Goal: Task Accomplishment & Management: Use online tool/utility

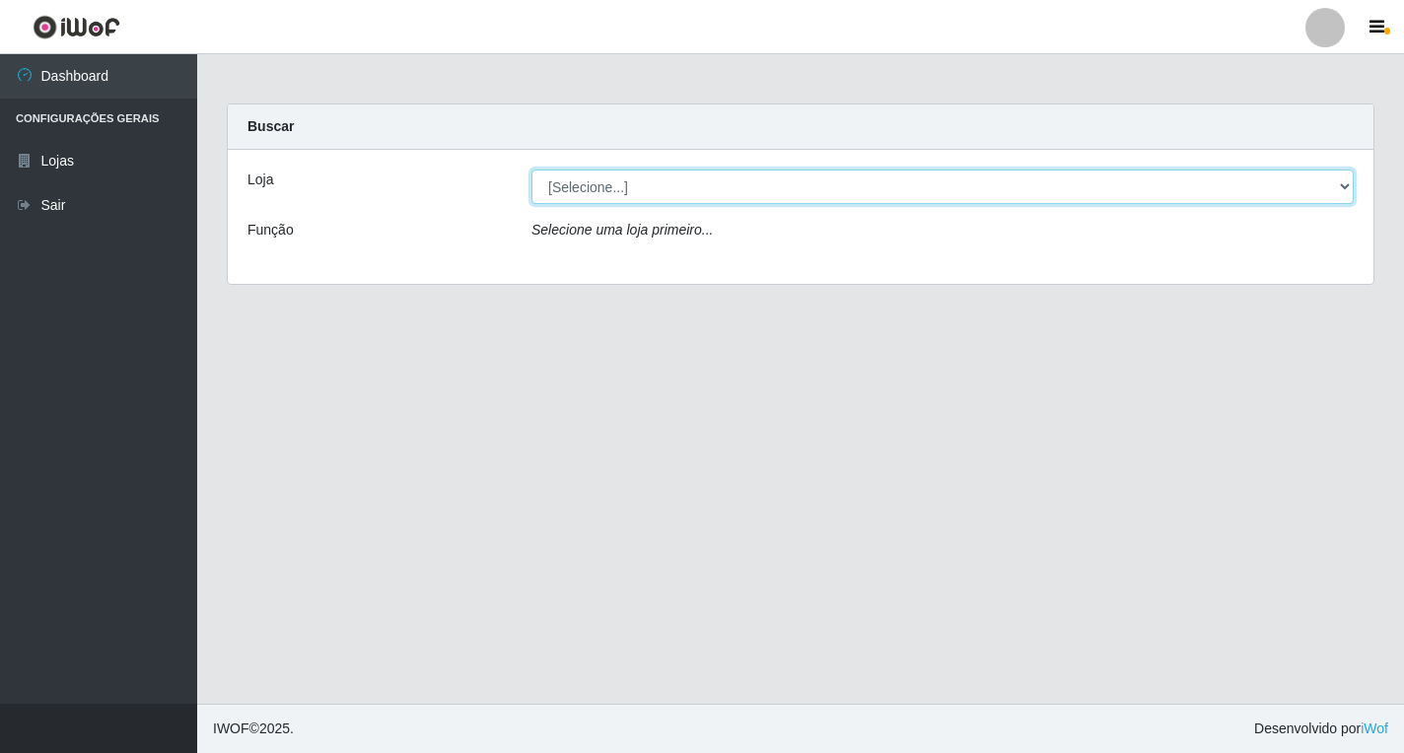
click at [1344, 184] on select "[Selecione...] Atacado Vem - [STREET_ADDRESS]" at bounding box center [942, 187] width 822 height 34
select select "455"
click at [531, 170] on select "[Selecione...] Atacado Vem - [STREET_ADDRESS]" at bounding box center [942, 187] width 822 height 34
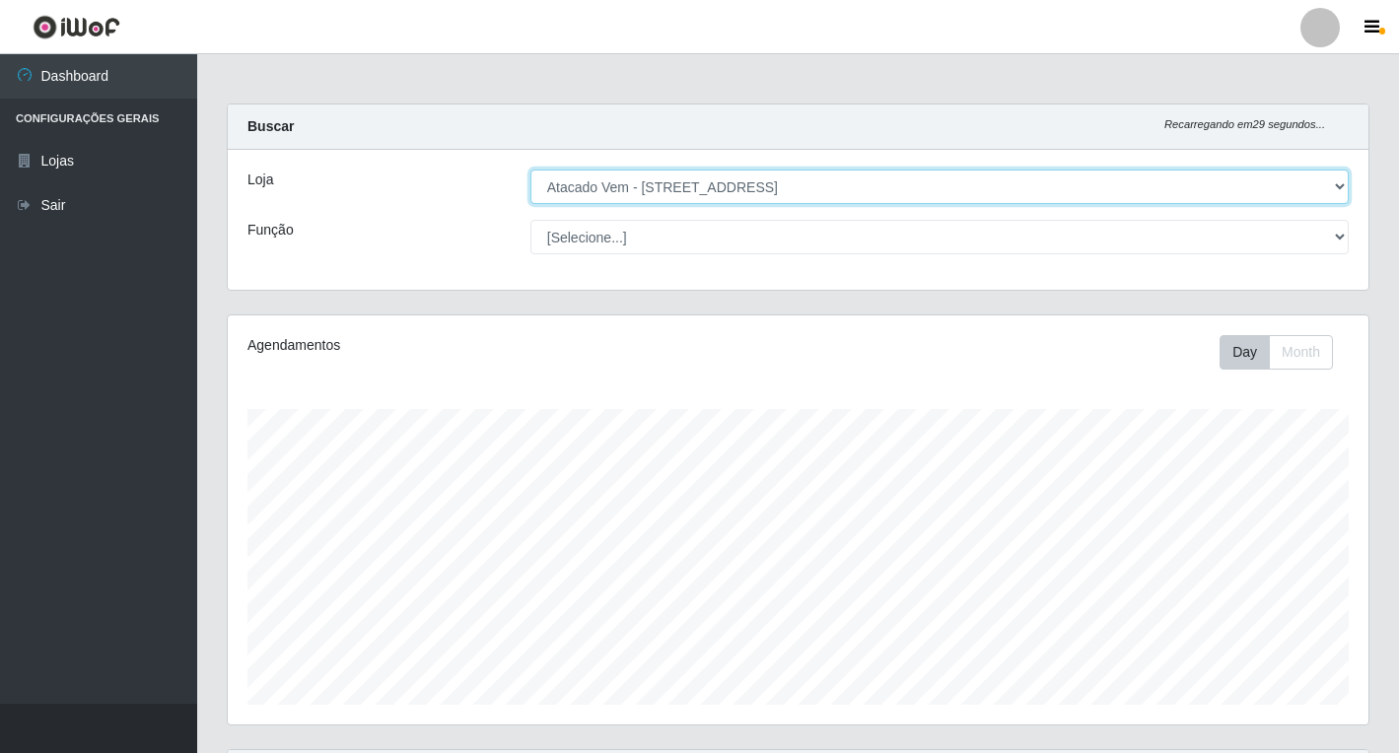
scroll to position [409, 1140]
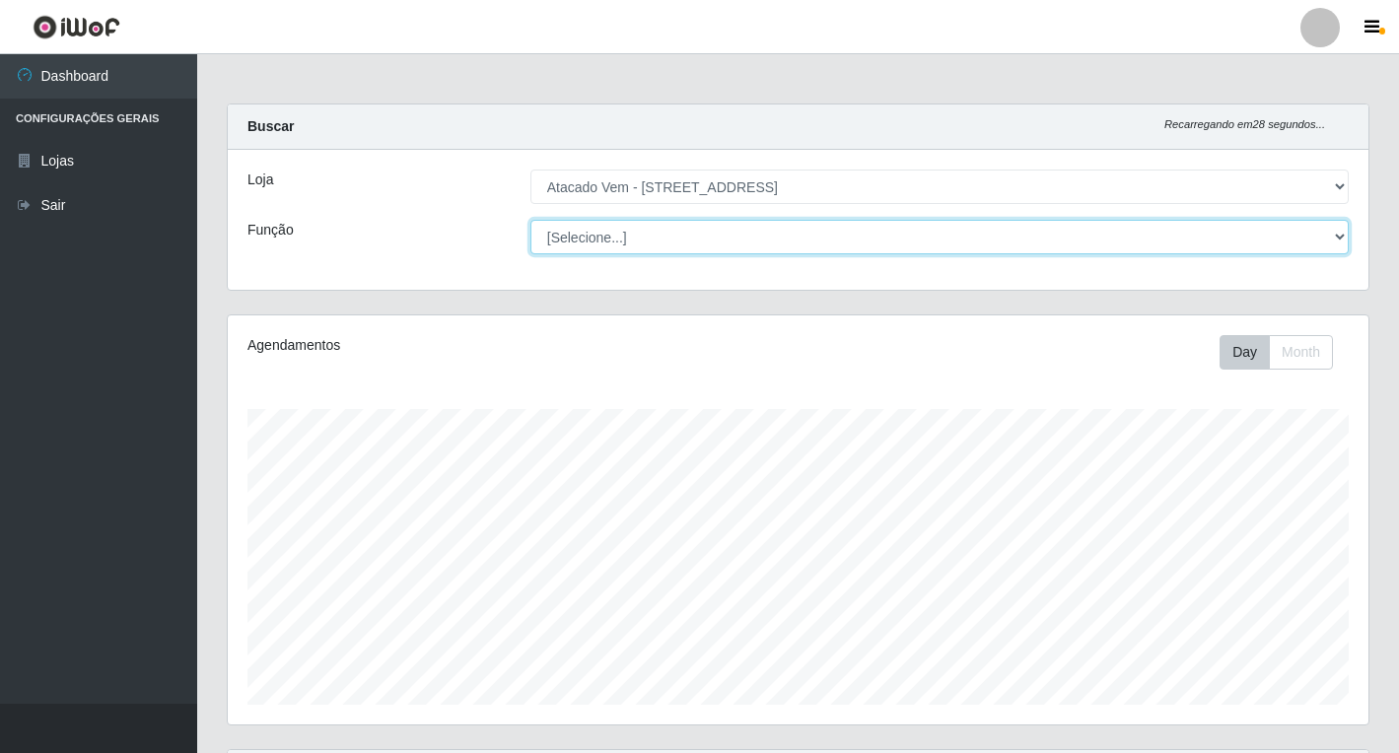
click at [1331, 241] on select "[Selecione...] Carregador e Descarregador de Caminhão Carregador e Descarregado…" at bounding box center [939, 237] width 818 height 34
click at [530, 220] on select "[Selecione...] Carregador e Descarregador de Caminhão Carregador e Descarregado…" at bounding box center [939, 237] width 818 height 34
click at [1322, 241] on select "[Selecione...] Carregador e Descarregador de Caminhão Carregador e Descarregado…" at bounding box center [939, 237] width 818 height 34
select select "24"
click at [530, 220] on select "[Selecione...] Carregador e Descarregador de Caminhão Carregador e Descarregado…" at bounding box center [939, 237] width 818 height 34
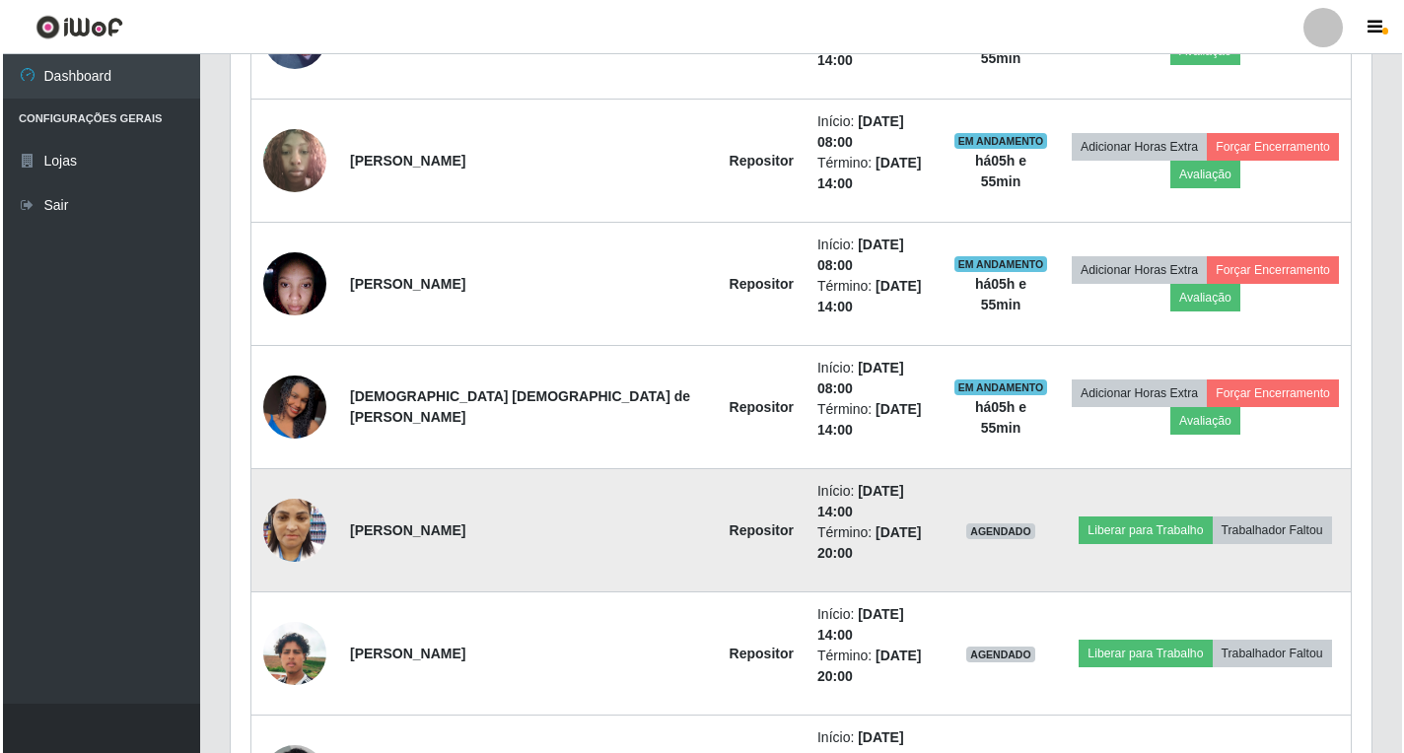
scroll to position [1025, 0]
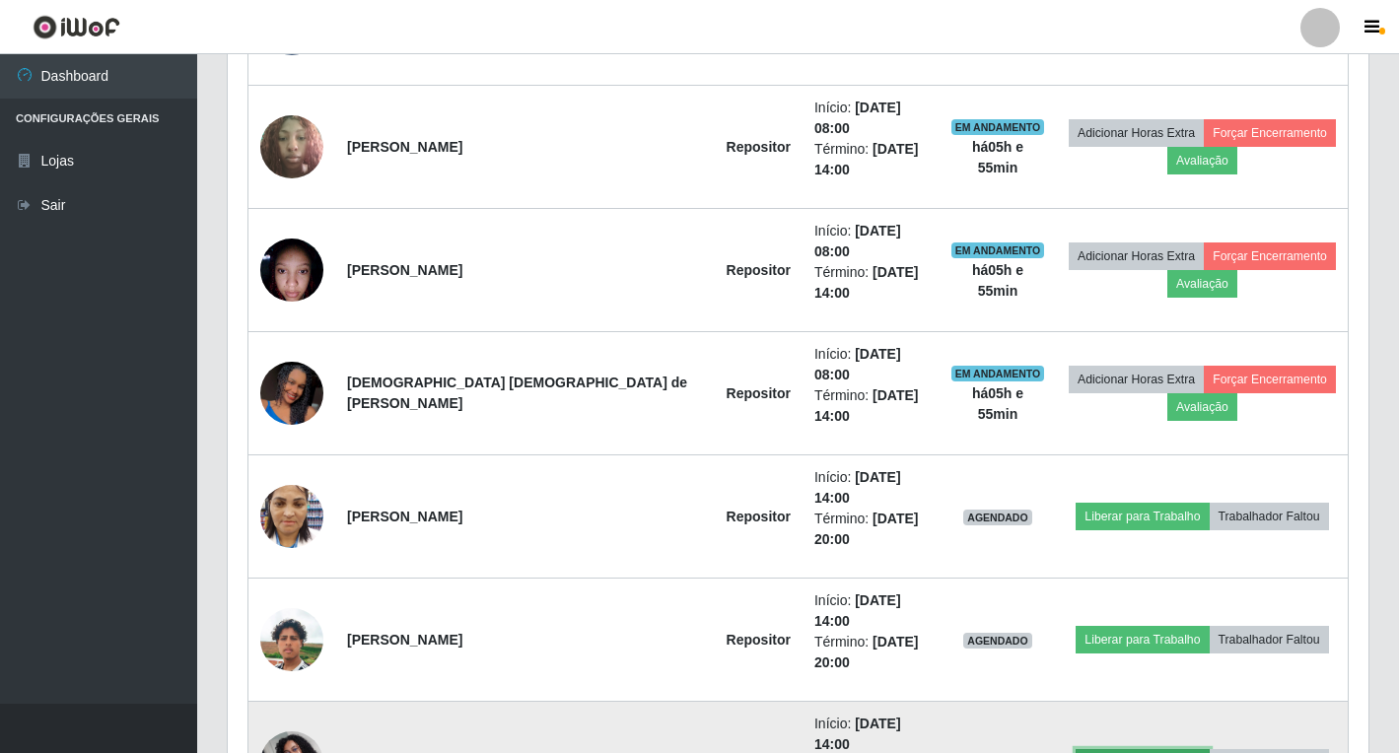
click at [1129, 749] on button "Liberar para Trabalho" at bounding box center [1141, 763] width 133 height 28
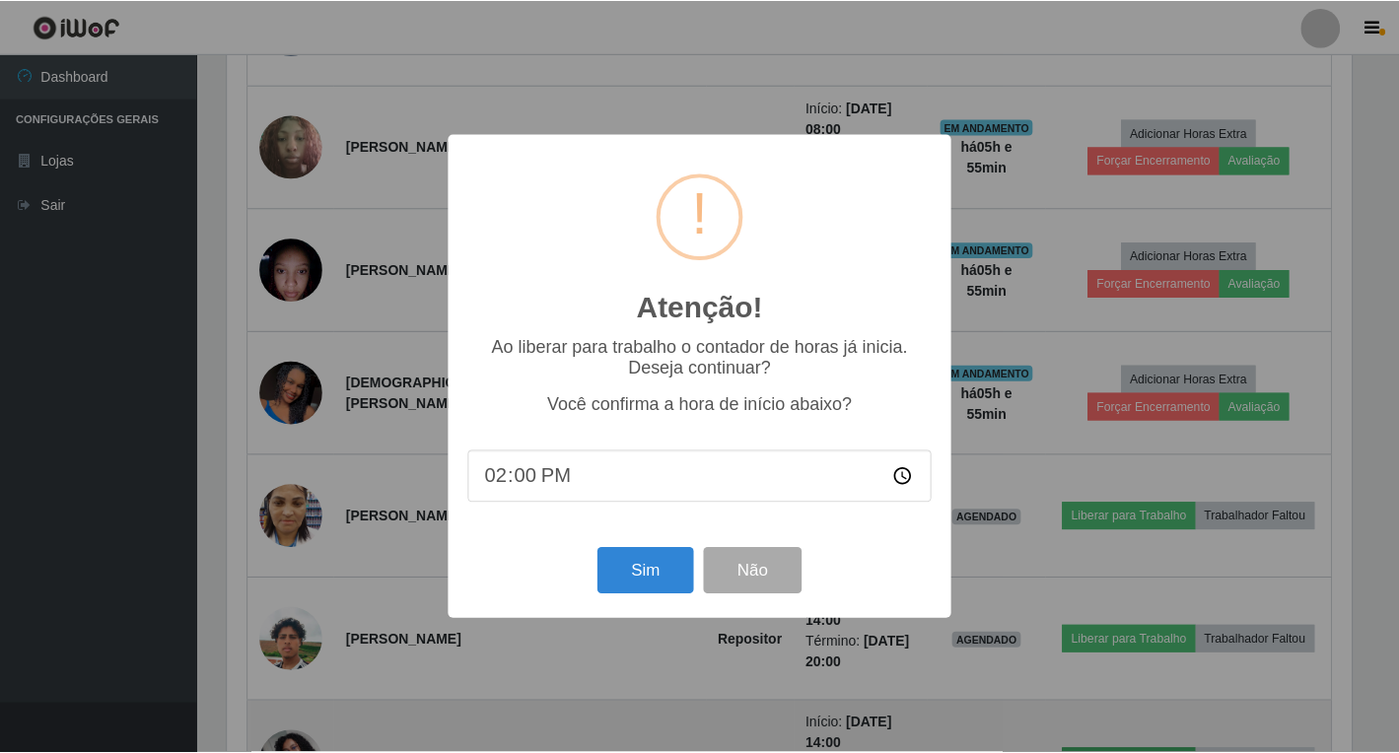
scroll to position [409, 1129]
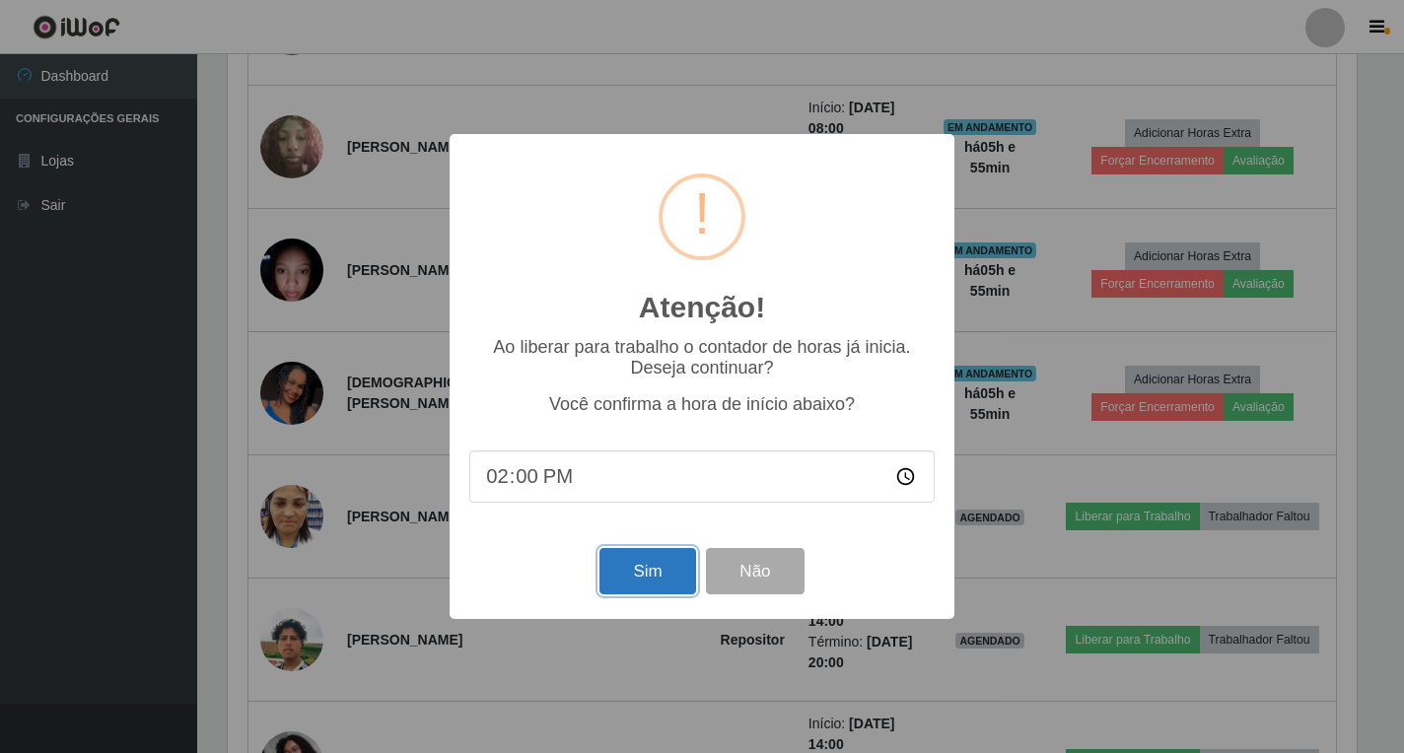
click at [645, 591] on button "Sim" at bounding box center [647, 571] width 96 height 46
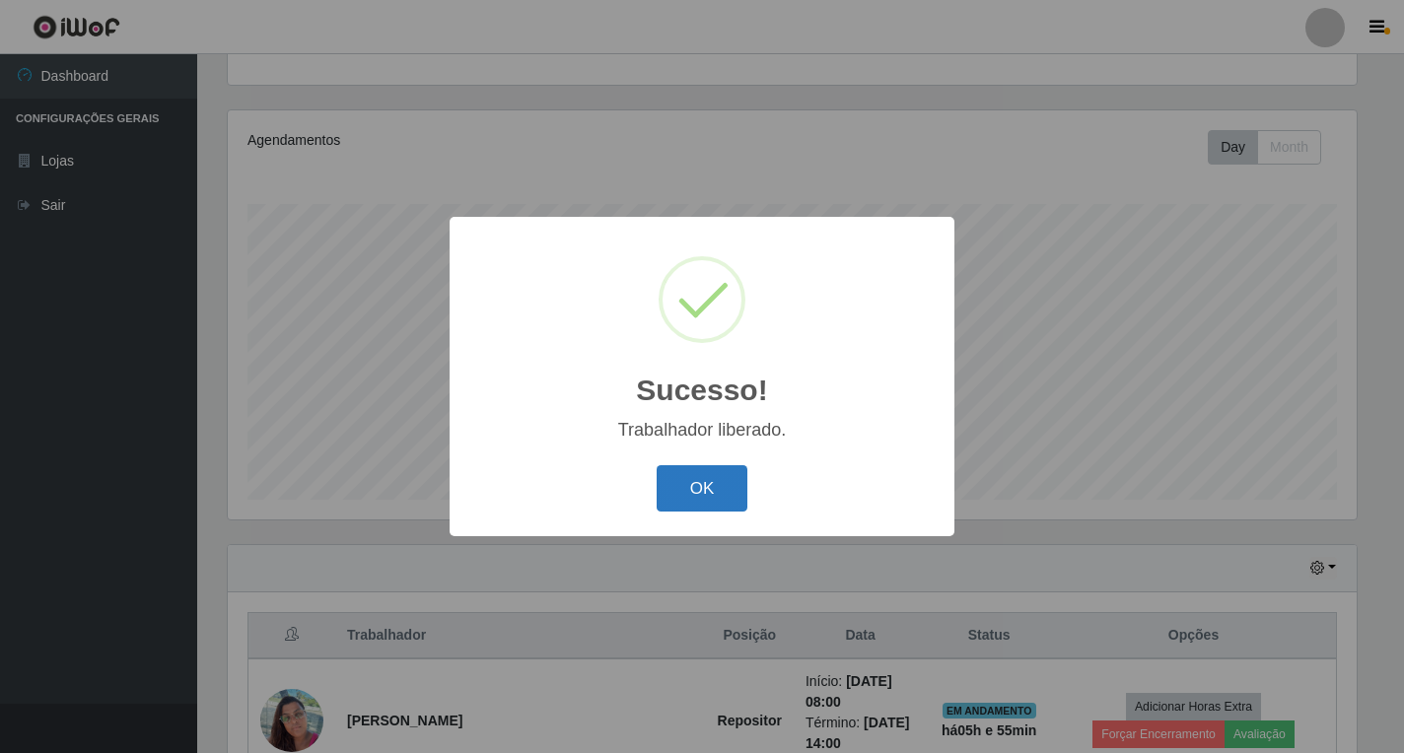
click at [734, 490] on button "OK" at bounding box center [702, 488] width 92 height 46
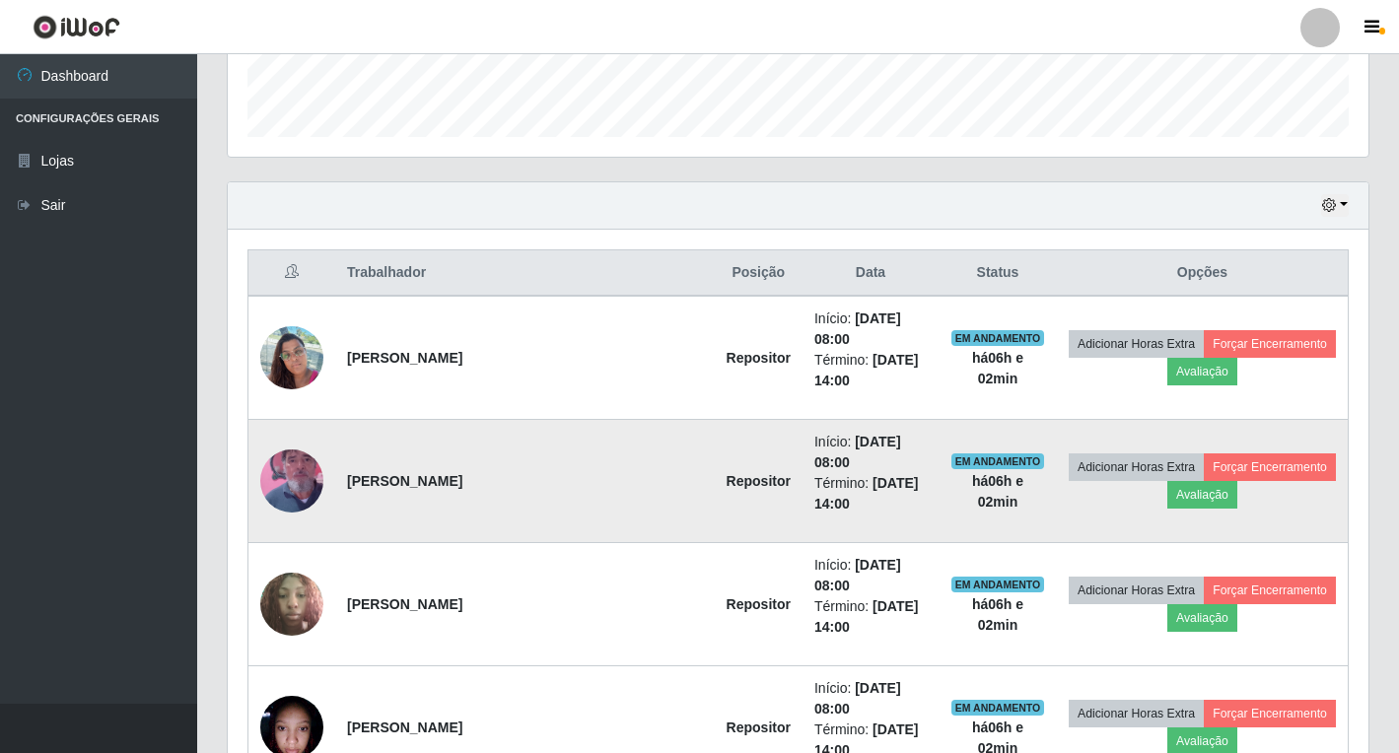
scroll to position [599, 0]
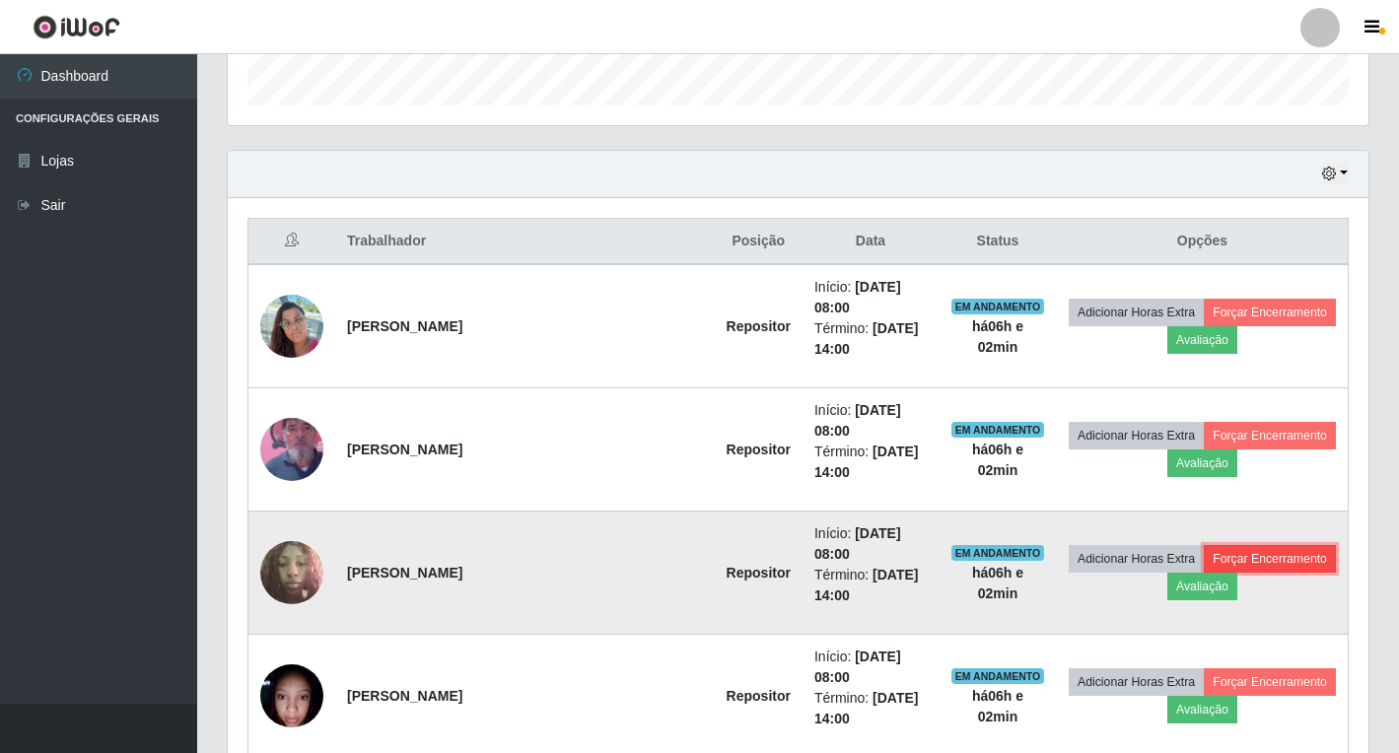
click at [1225, 545] on button "Forçar Encerramento" at bounding box center [1270, 559] width 132 height 28
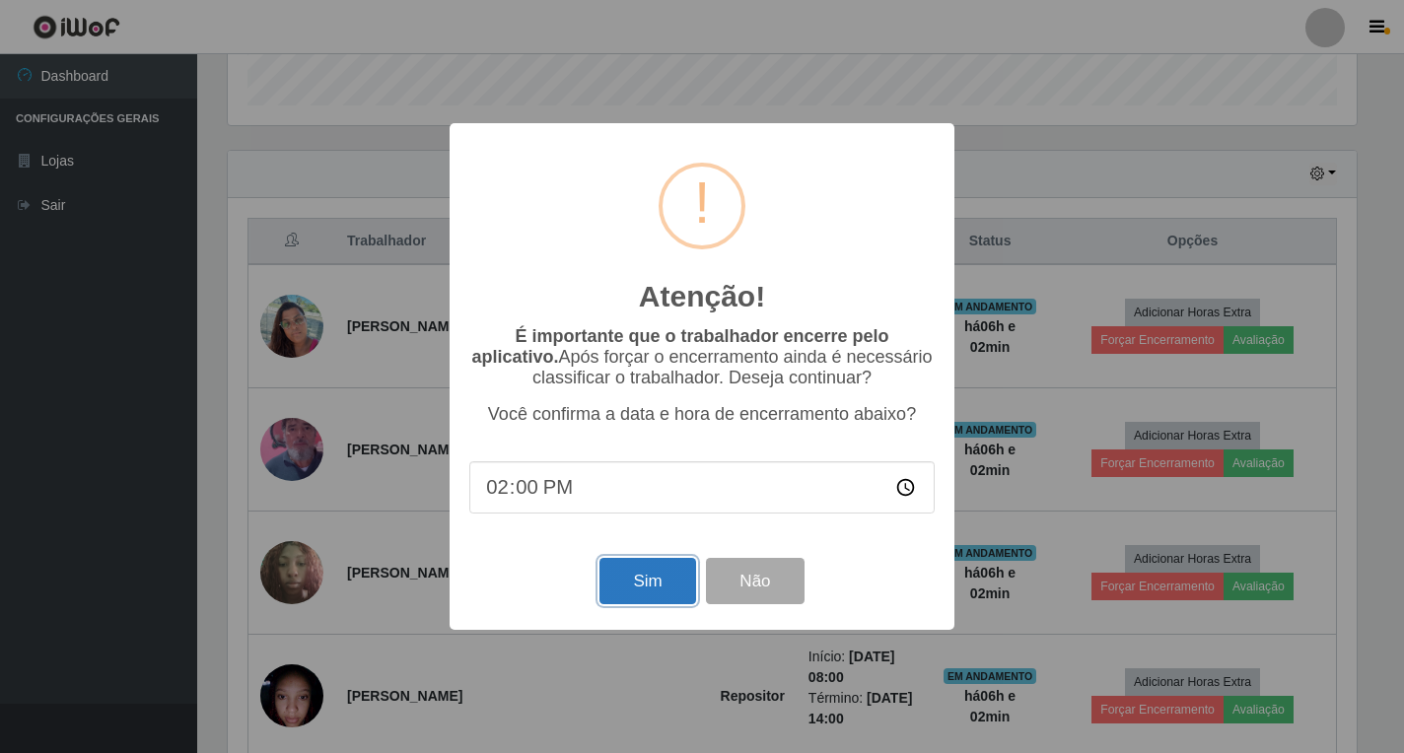
click at [658, 588] on button "Sim" at bounding box center [647, 581] width 96 height 46
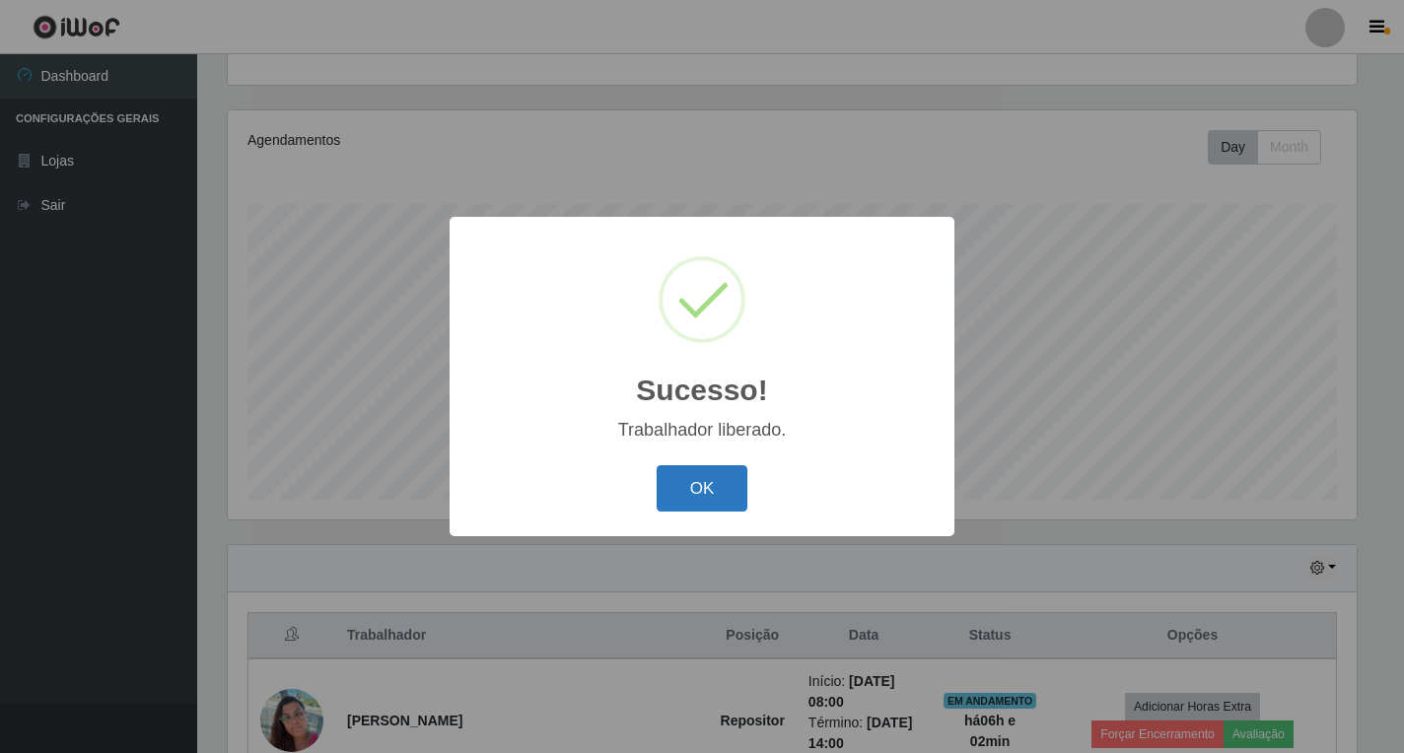
click at [703, 498] on button "OK" at bounding box center [702, 488] width 92 height 46
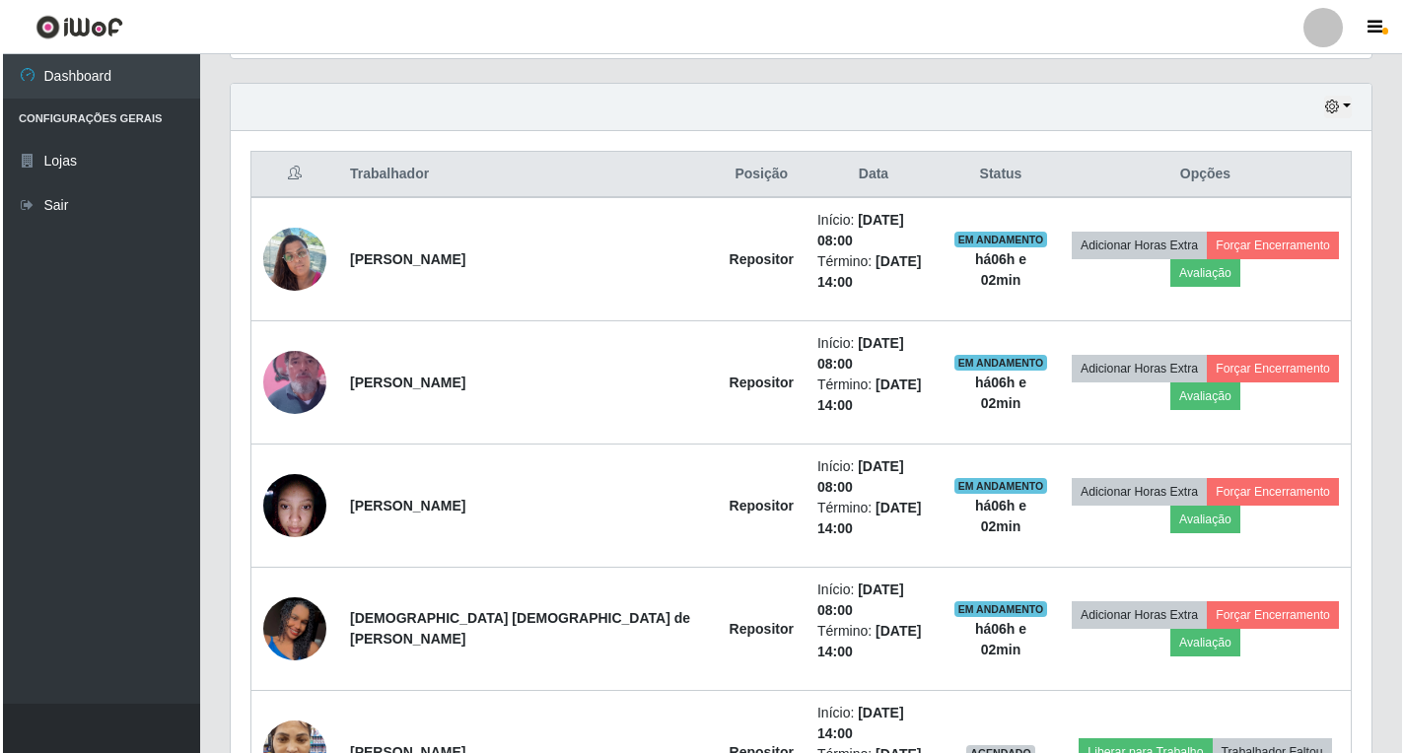
scroll to position [698, 0]
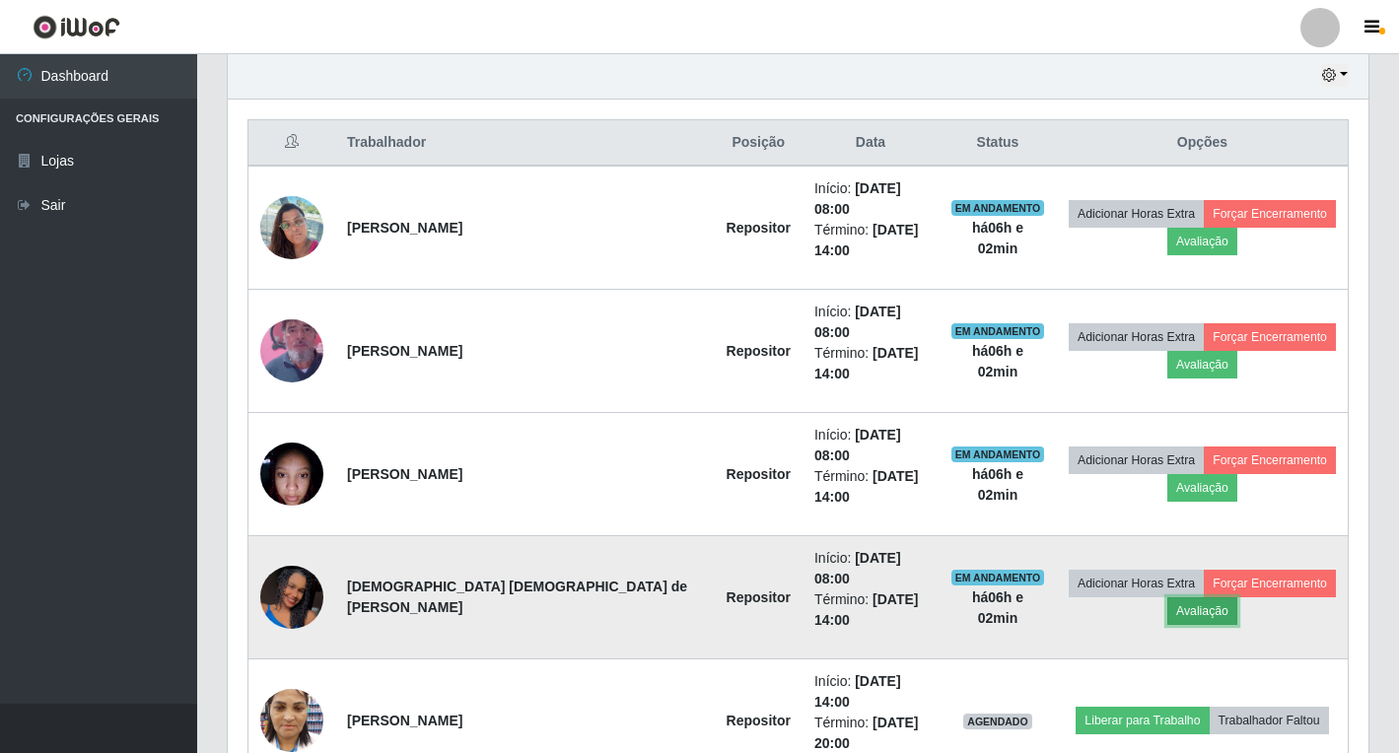
click at [1237, 597] on button "Avaliação" at bounding box center [1202, 611] width 70 height 28
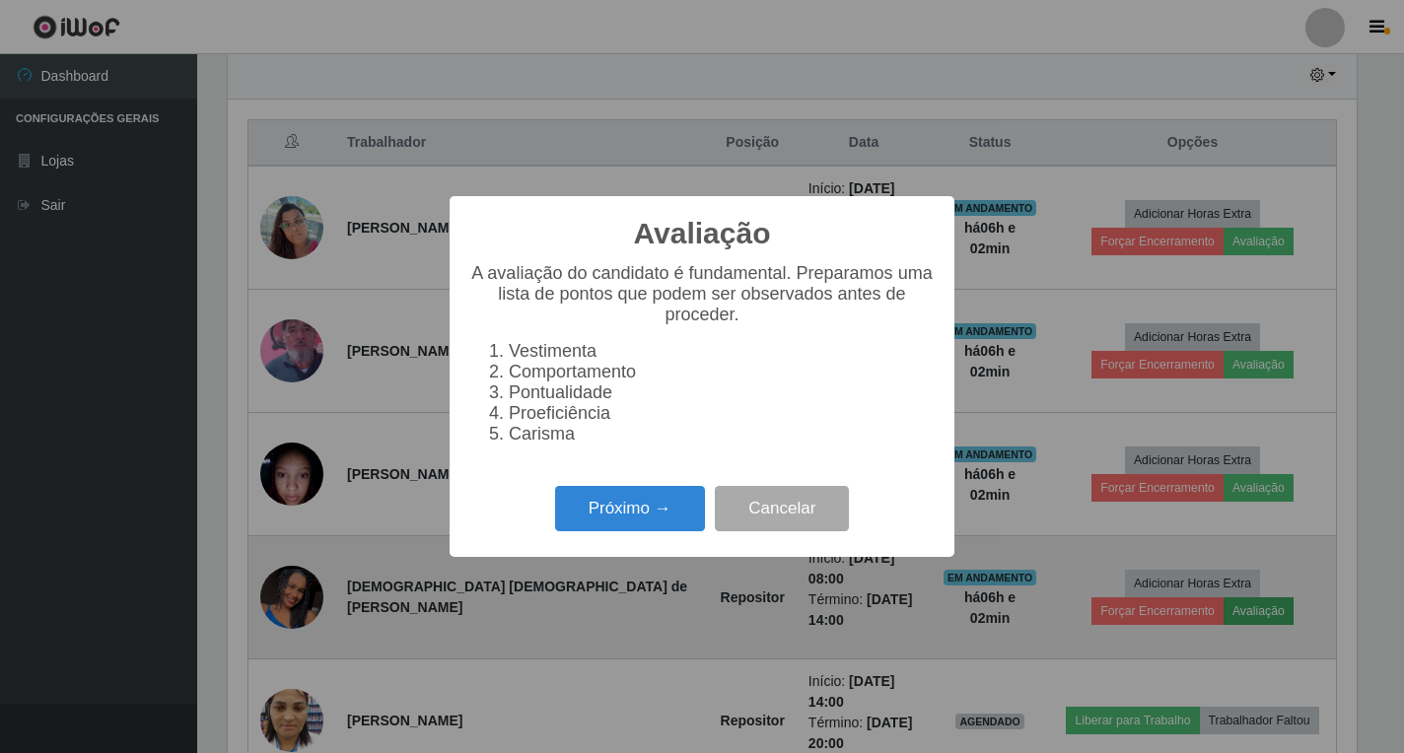
scroll to position [409, 1129]
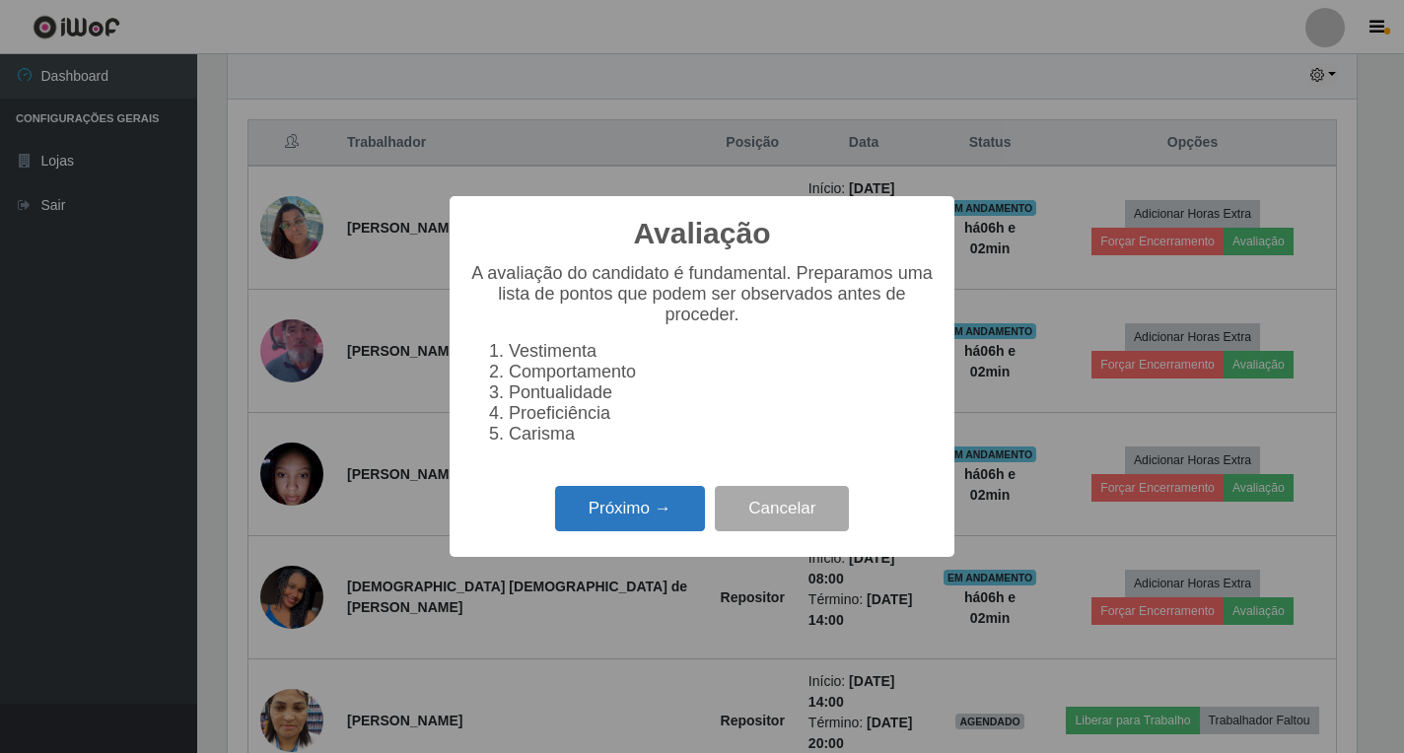
click at [688, 524] on button "Próximo →" at bounding box center [630, 509] width 150 height 46
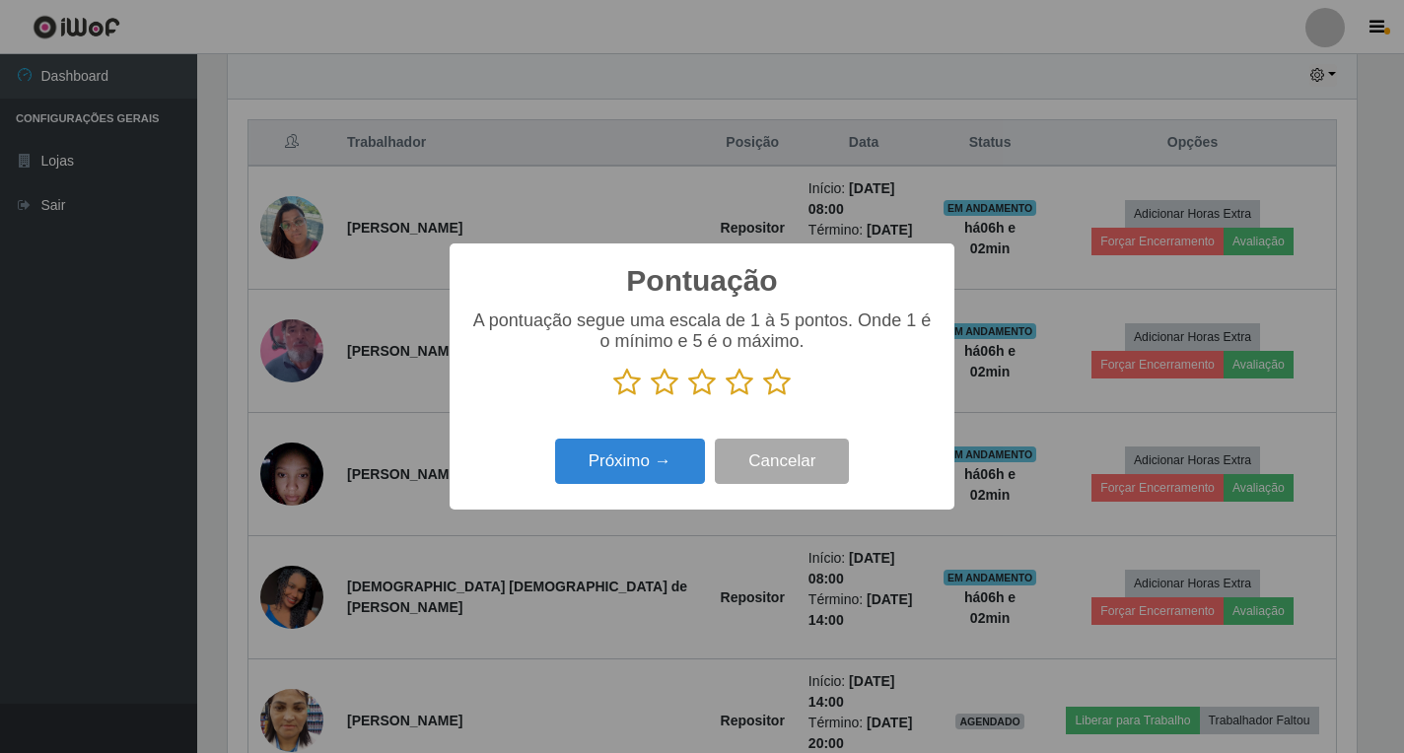
click at [778, 397] on icon at bounding box center [777, 383] width 28 height 30
click at [763, 397] on input "radio" at bounding box center [763, 397] width 0 height 0
click at [675, 459] on button "Próximo →" at bounding box center [630, 462] width 150 height 46
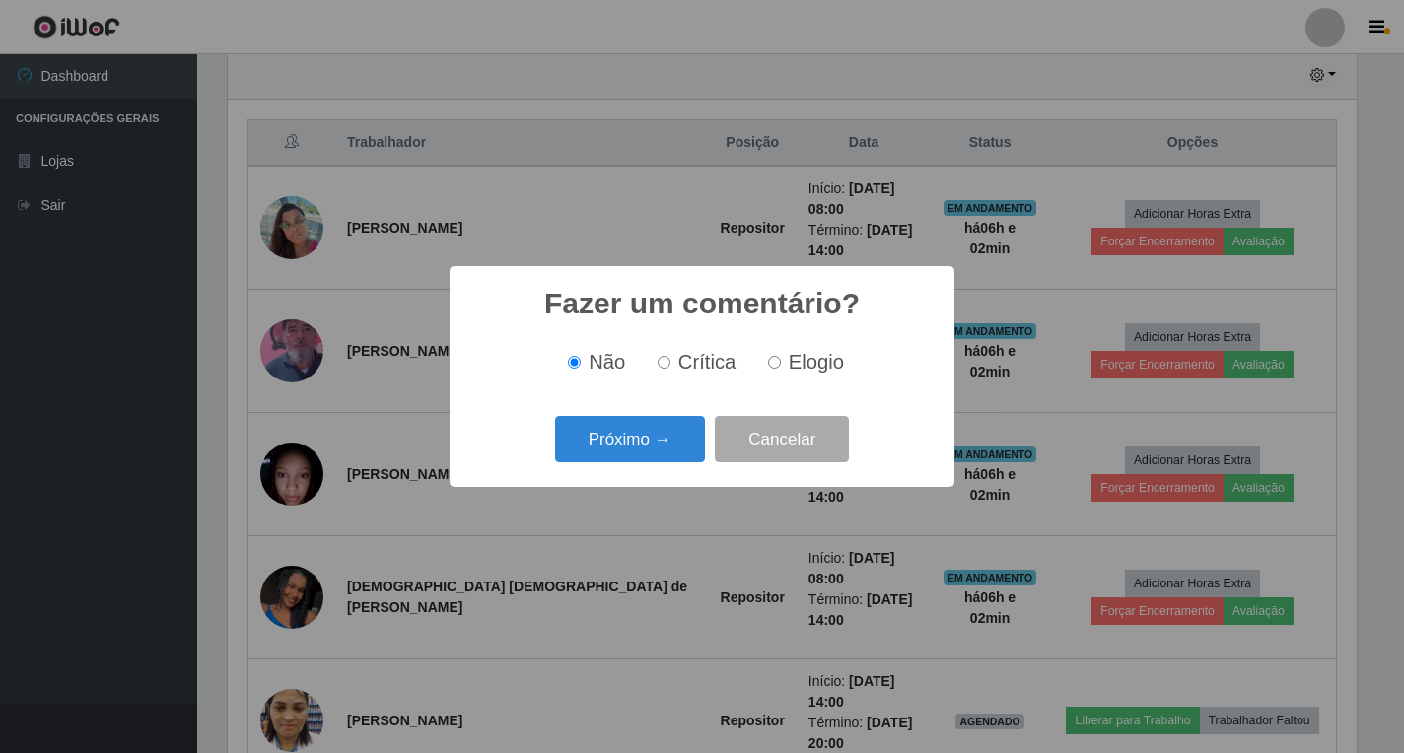
click at [675, 459] on button "Próximo →" at bounding box center [630, 439] width 150 height 46
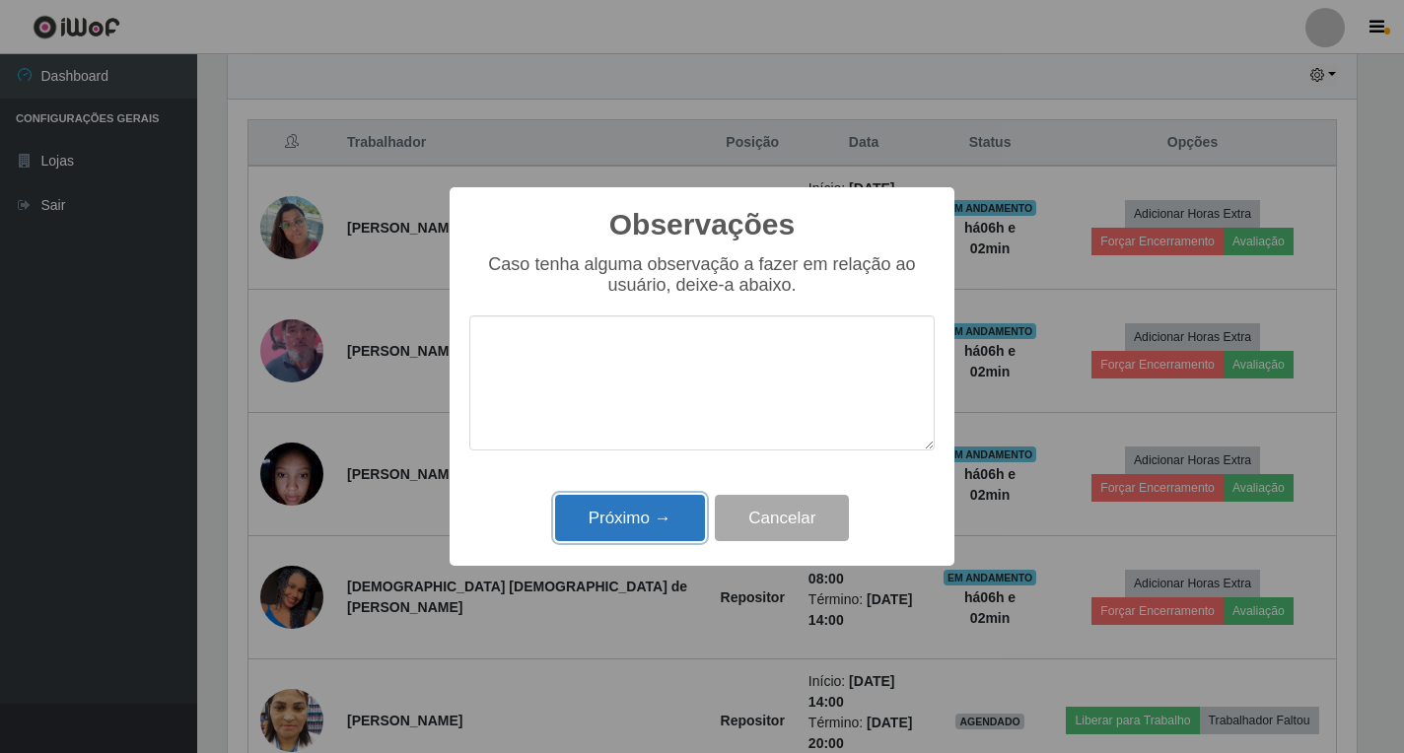
click at [653, 518] on button "Próximo →" at bounding box center [630, 518] width 150 height 46
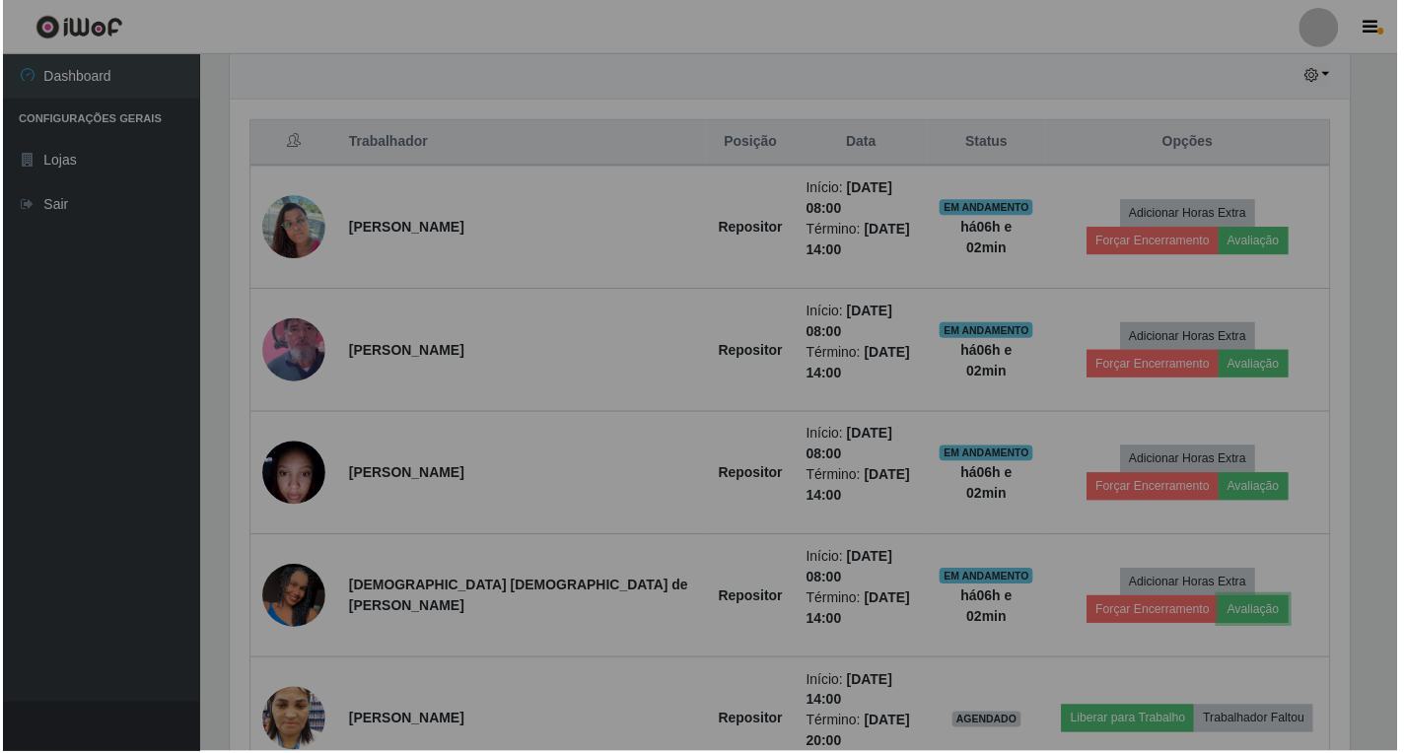
scroll to position [409, 1140]
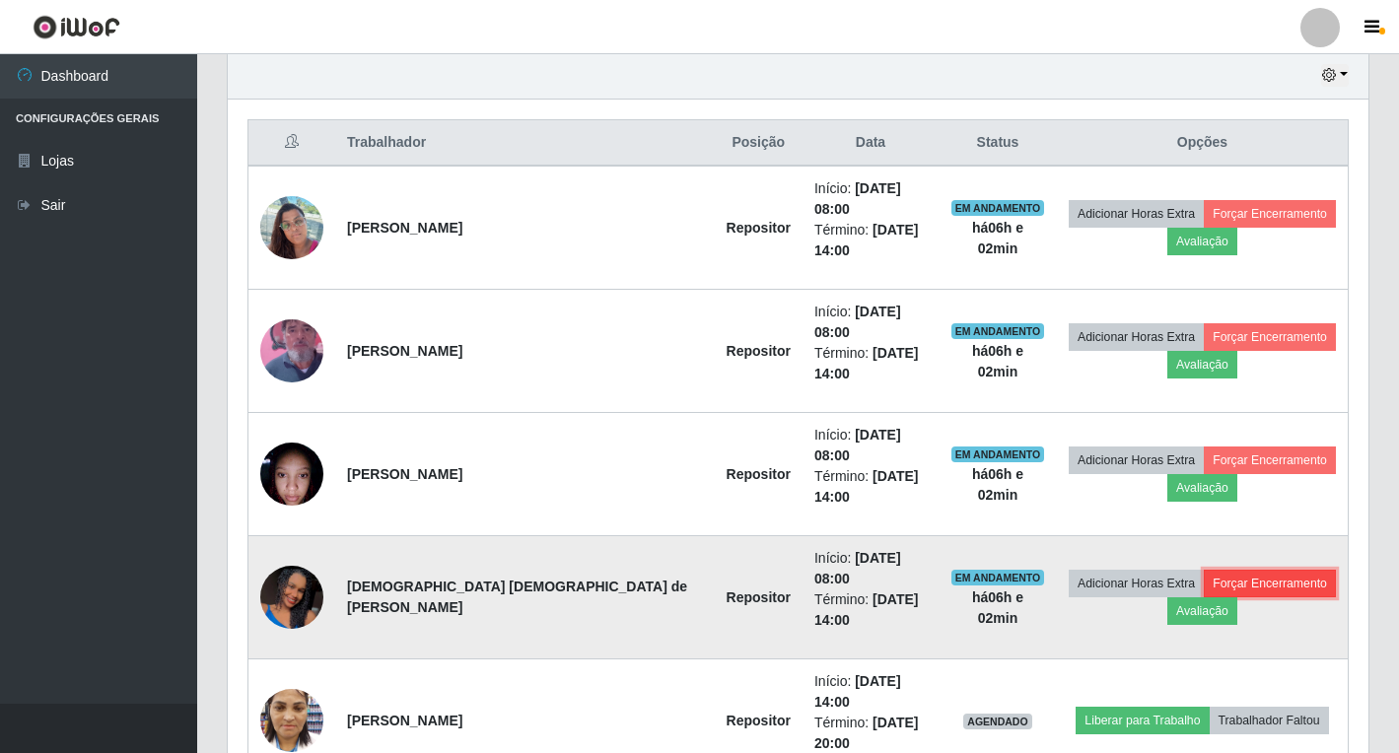
click at [1215, 570] on button "Forçar Encerramento" at bounding box center [1270, 584] width 132 height 28
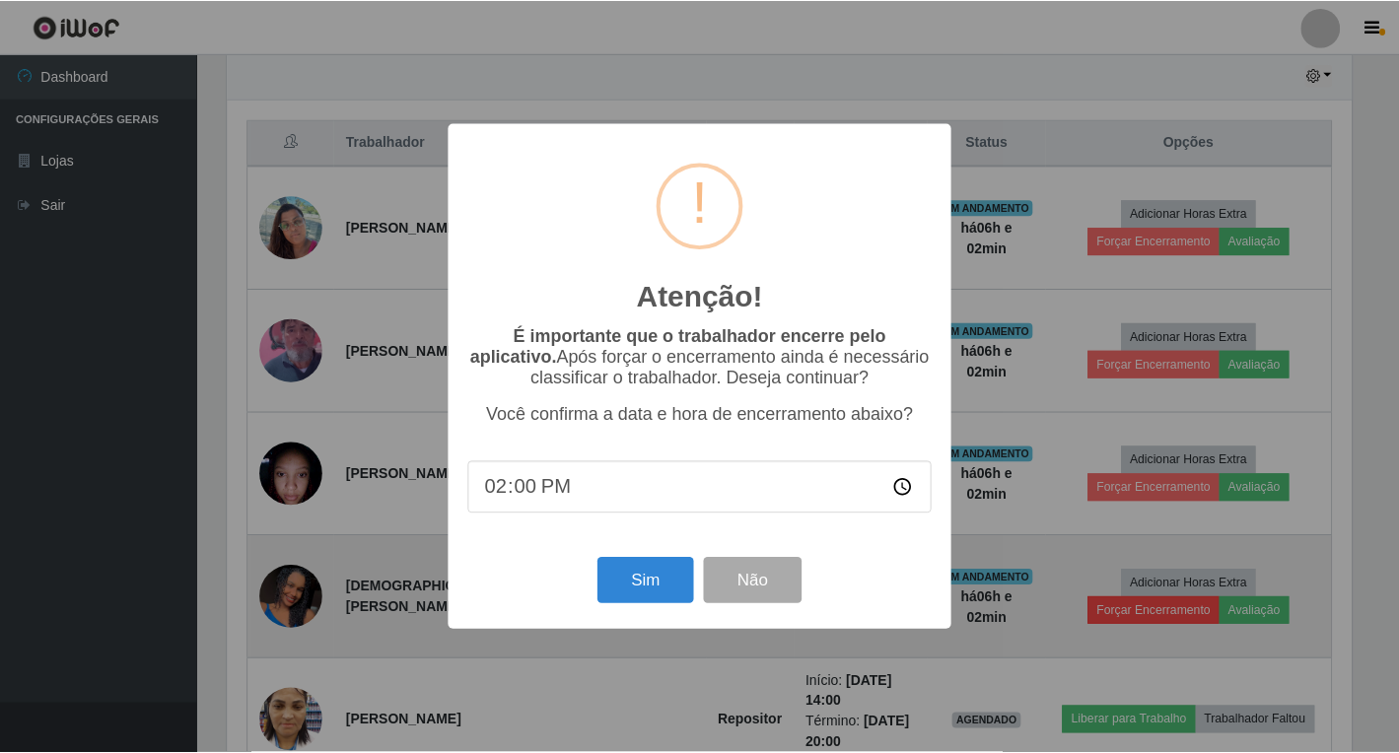
scroll to position [409, 1129]
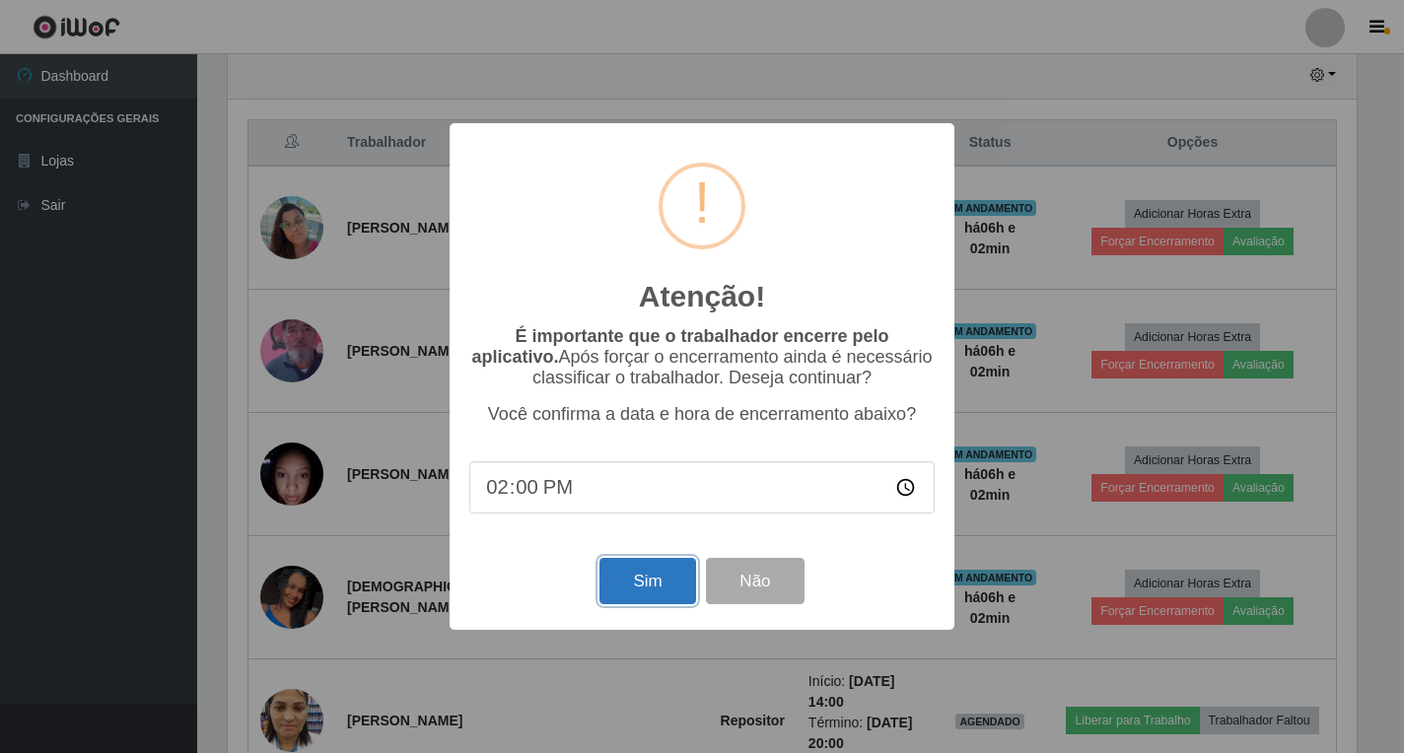
click at [646, 590] on button "Sim" at bounding box center [647, 581] width 96 height 46
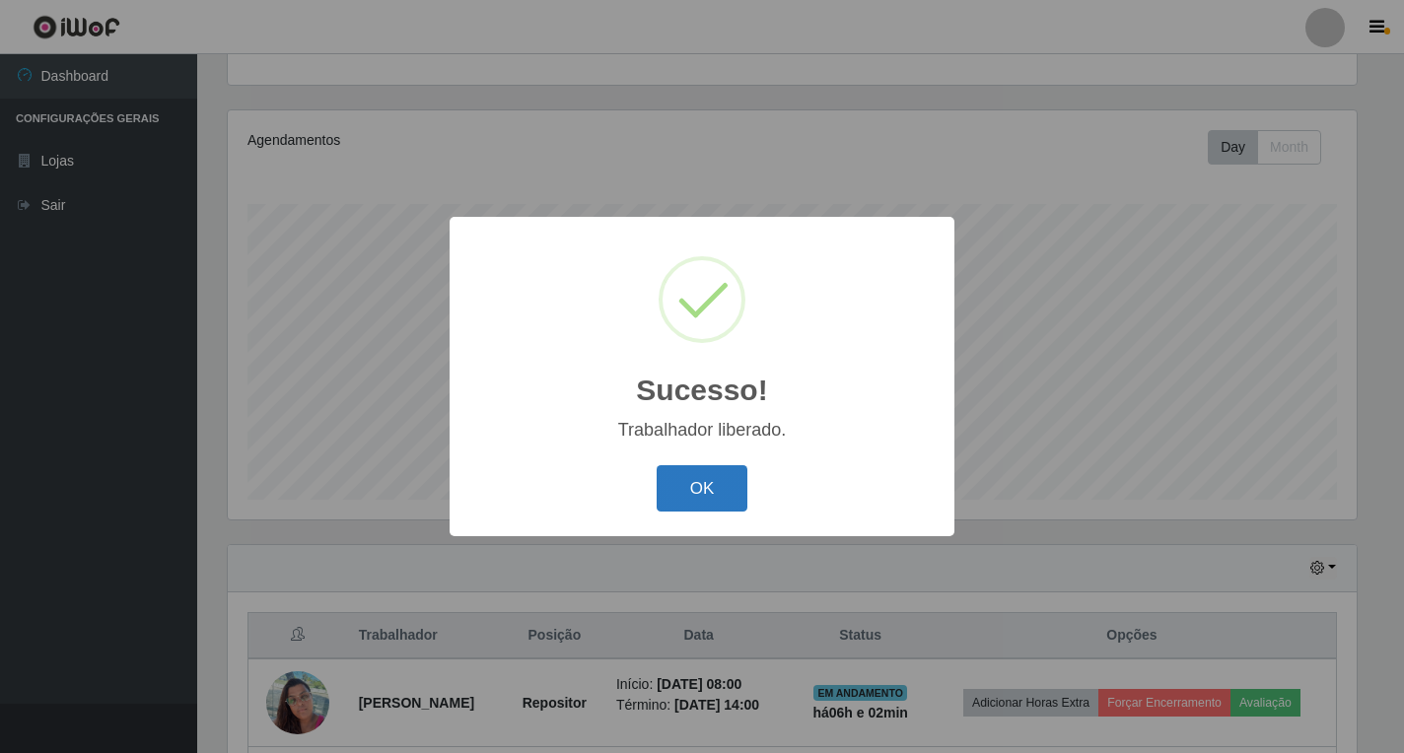
click at [678, 480] on button "OK" at bounding box center [702, 488] width 92 height 46
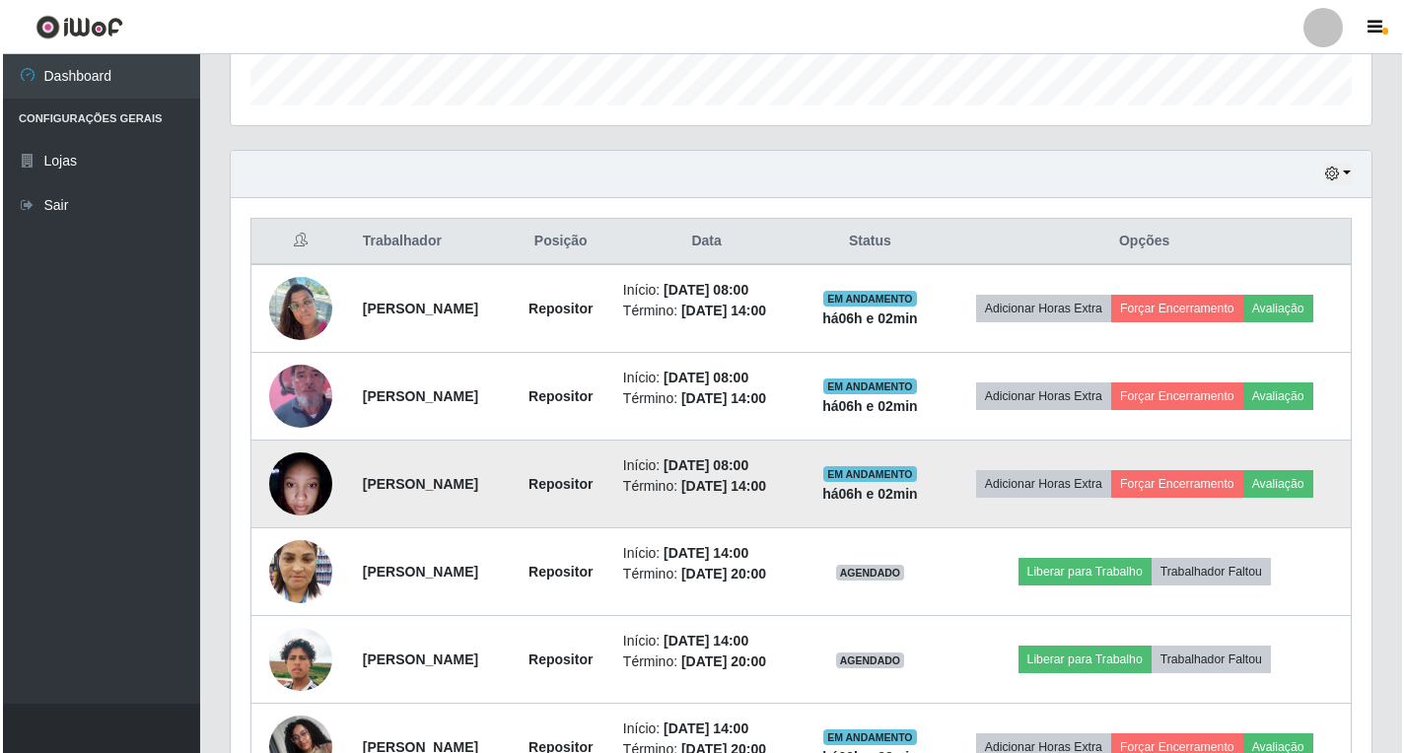
scroll to position [698, 0]
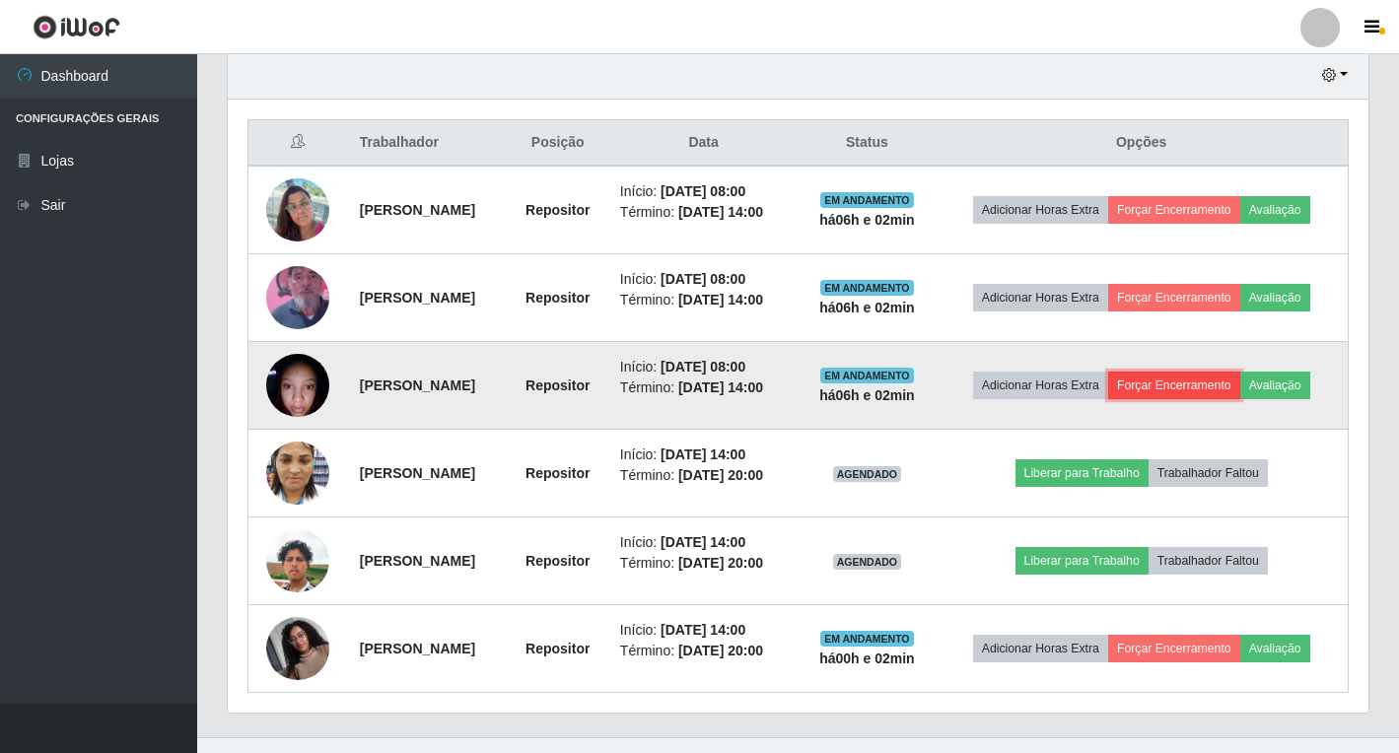
click at [1240, 379] on button "Forçar Encerramento" at bounding box center [1174, 386] width 132 height 28
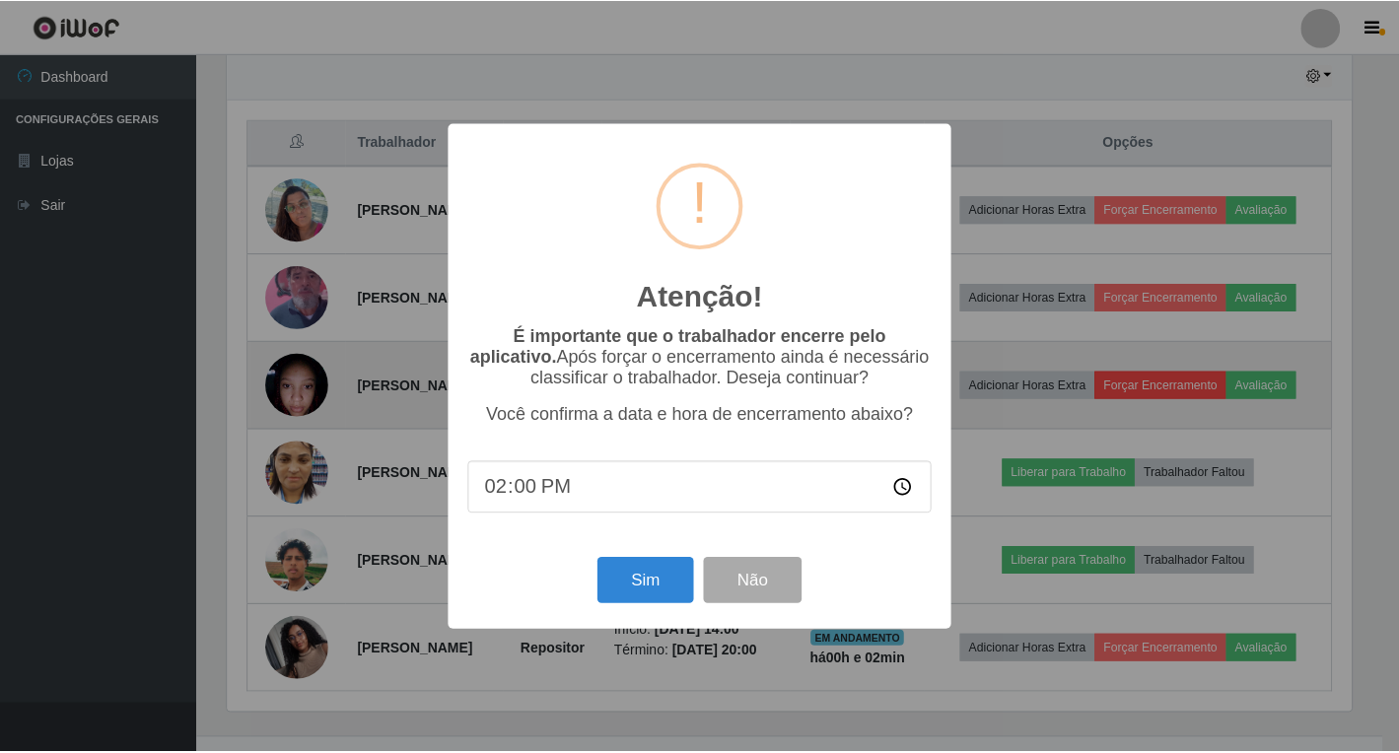
scroll to position [409, 1129]
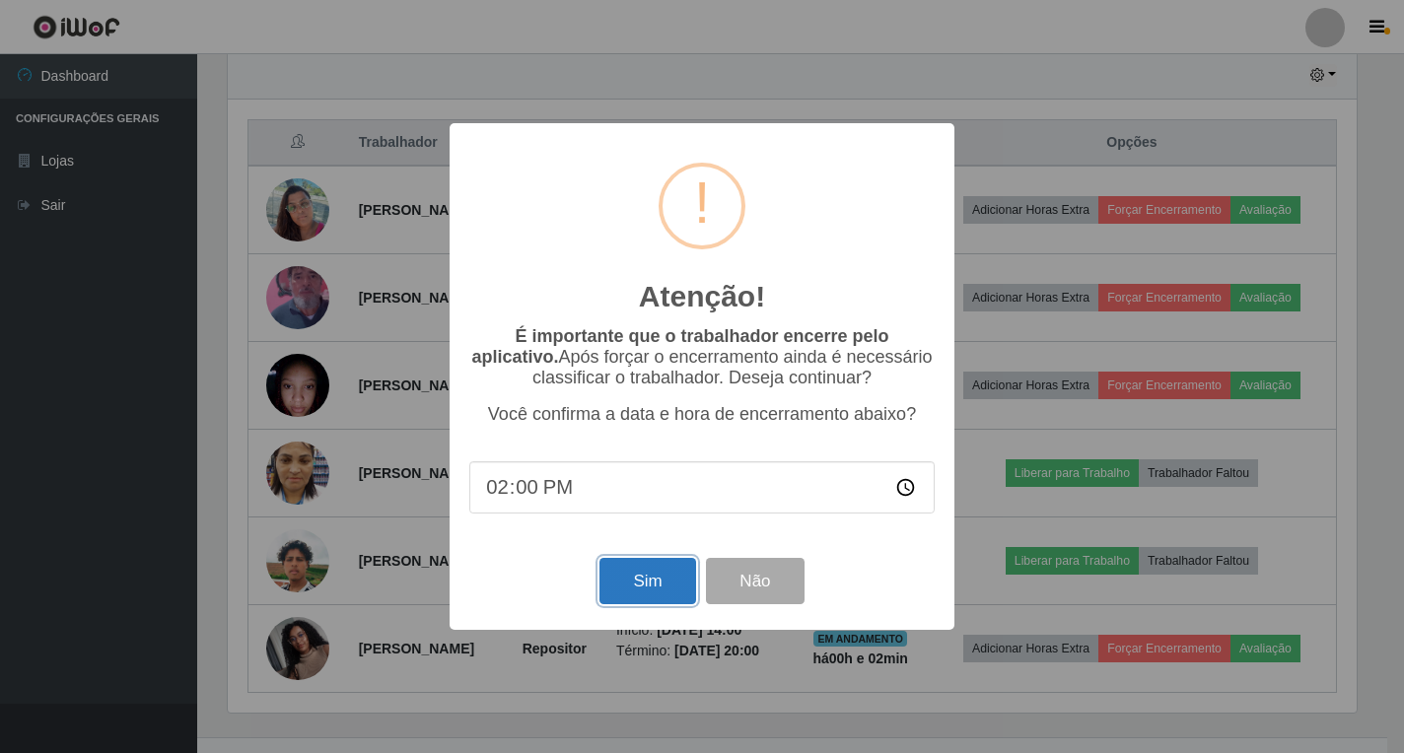
click at [650, 576] on button "Sim" at bounding box center [647, 581] width 96 height 46
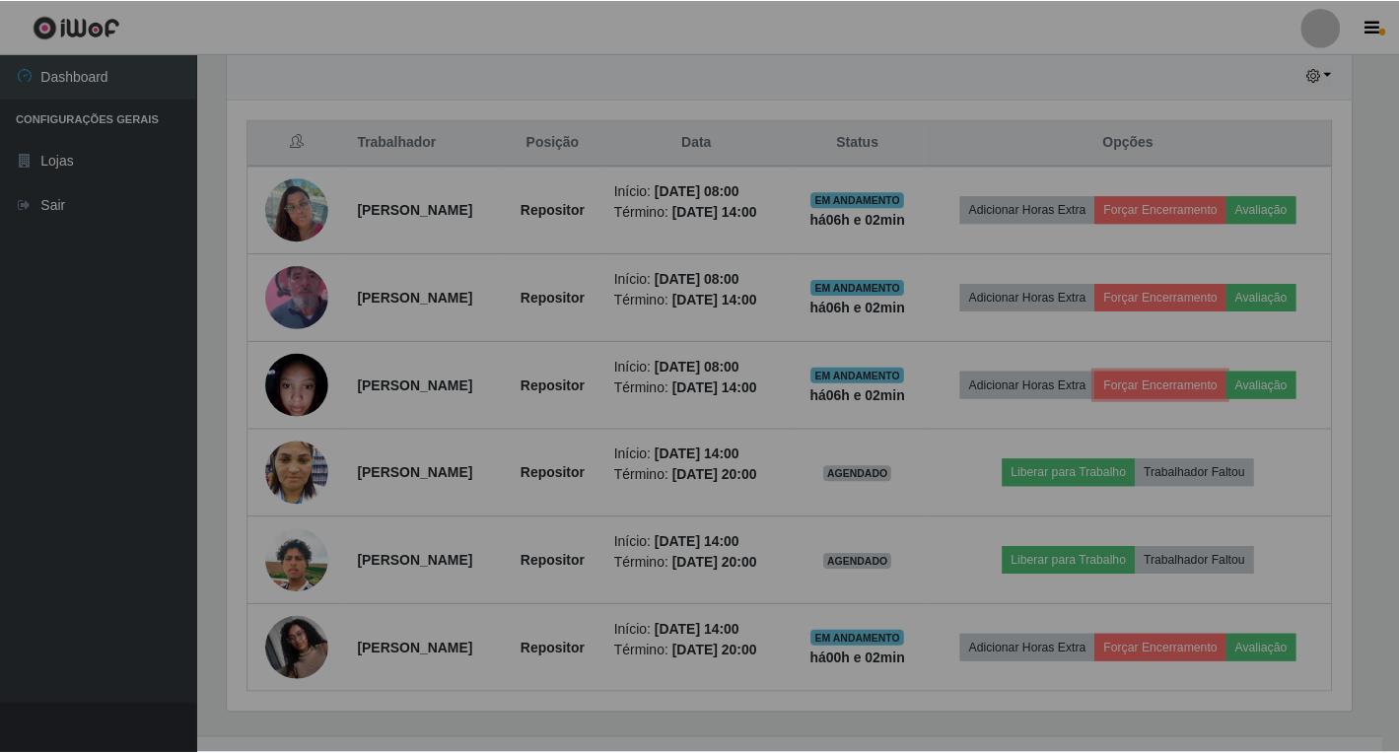
scroll to position [0, 0]
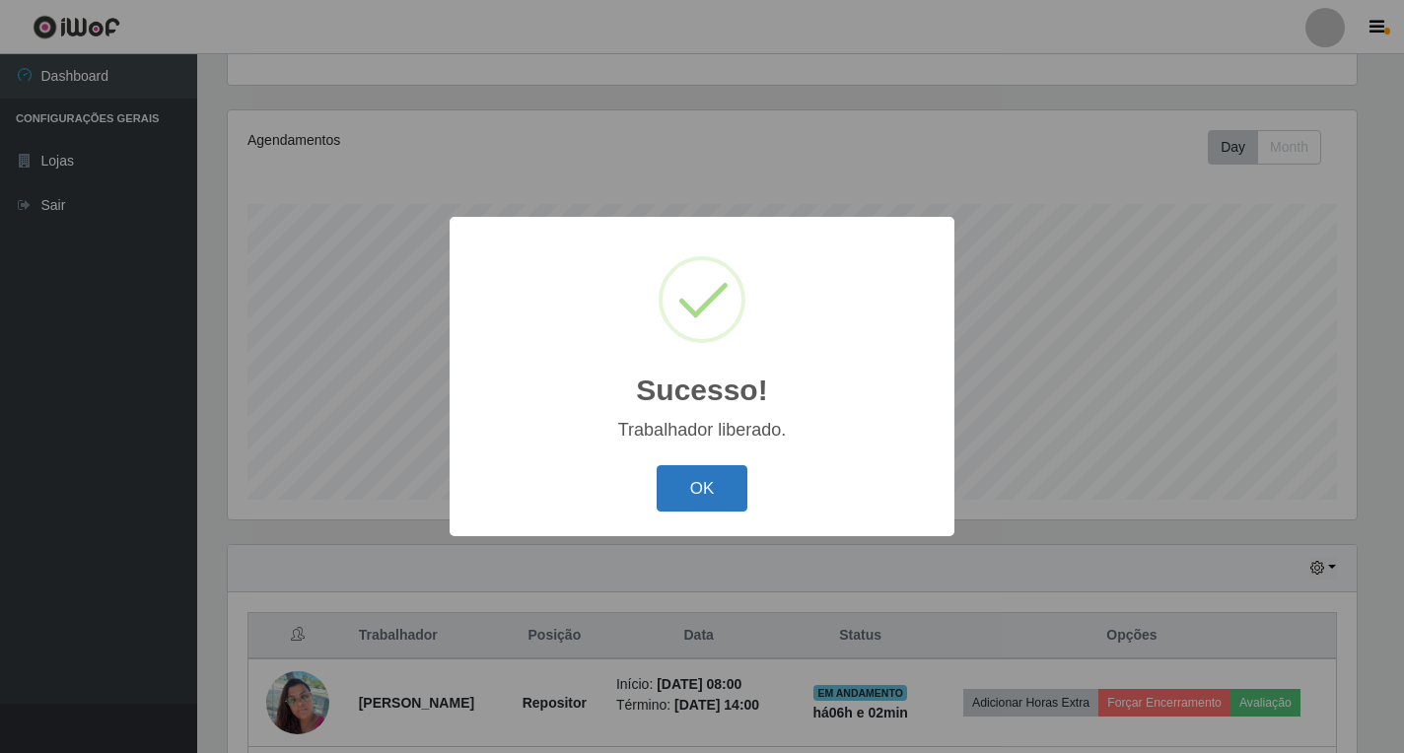
click at [713, 490] on button "OK" at bounding box center [702, 488] width 92 height 46
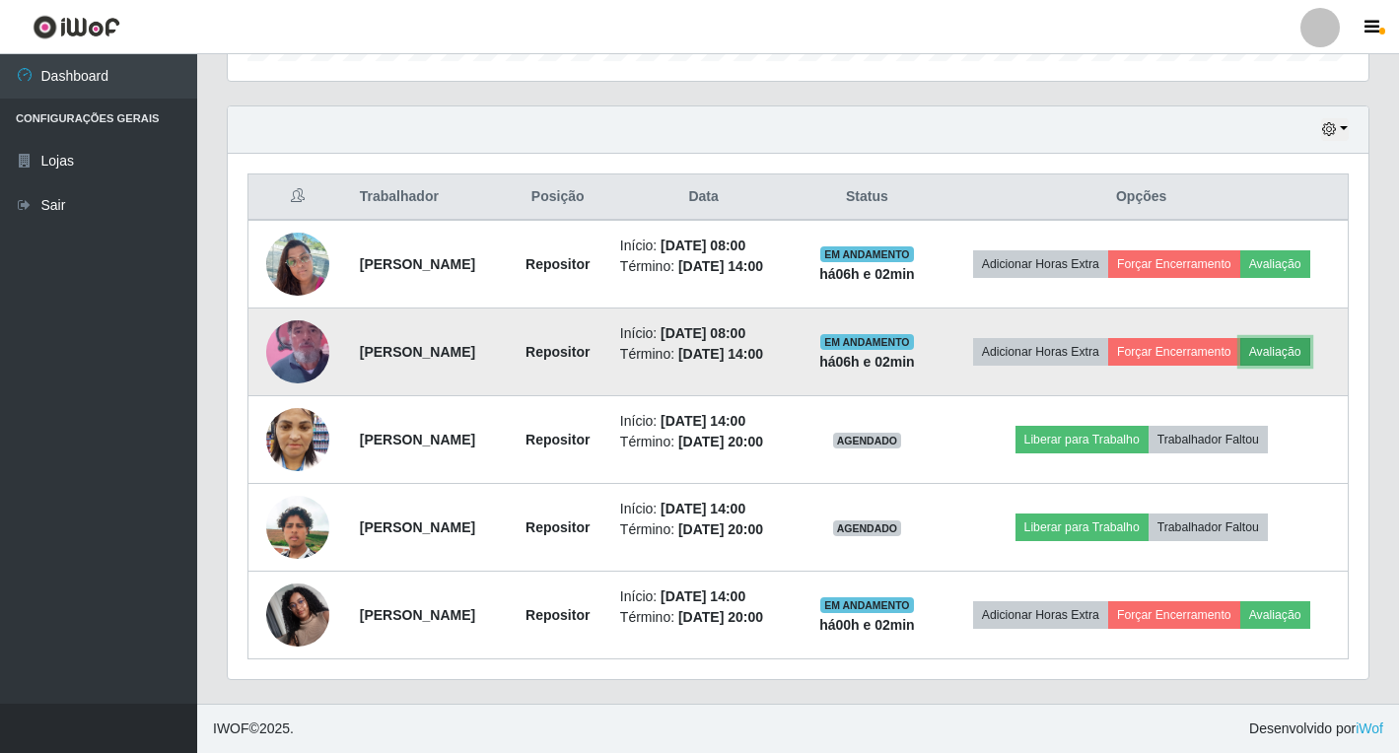
click at [1310, 350] on button "Avaliação" at bounding box center [1275, 352] width 70 height 28
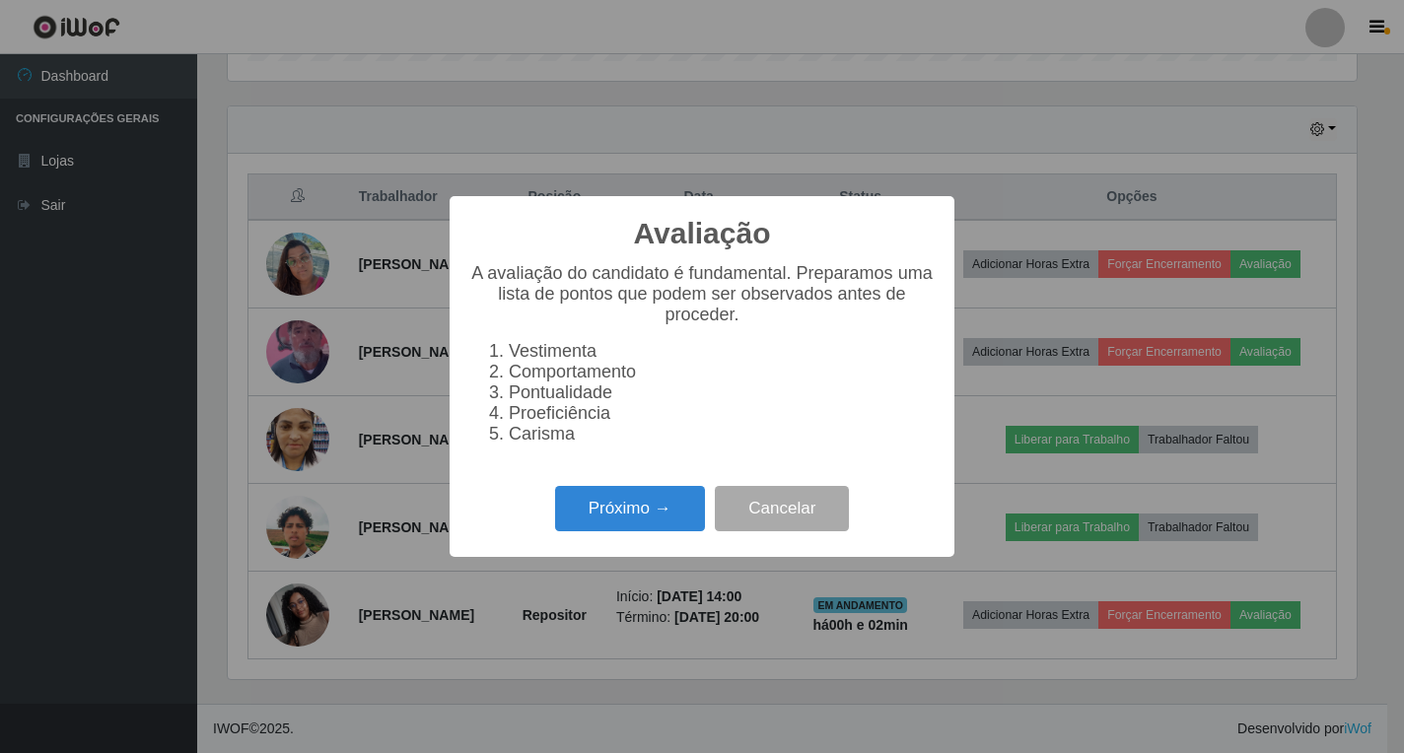
click at [543, 514] on div "Próximo → Cancelar" at bounding box center [701, 508] width 465 height 56
click at [575, 513] on button "Próximo →" at bounding box center [630, 509] width 150 height 46
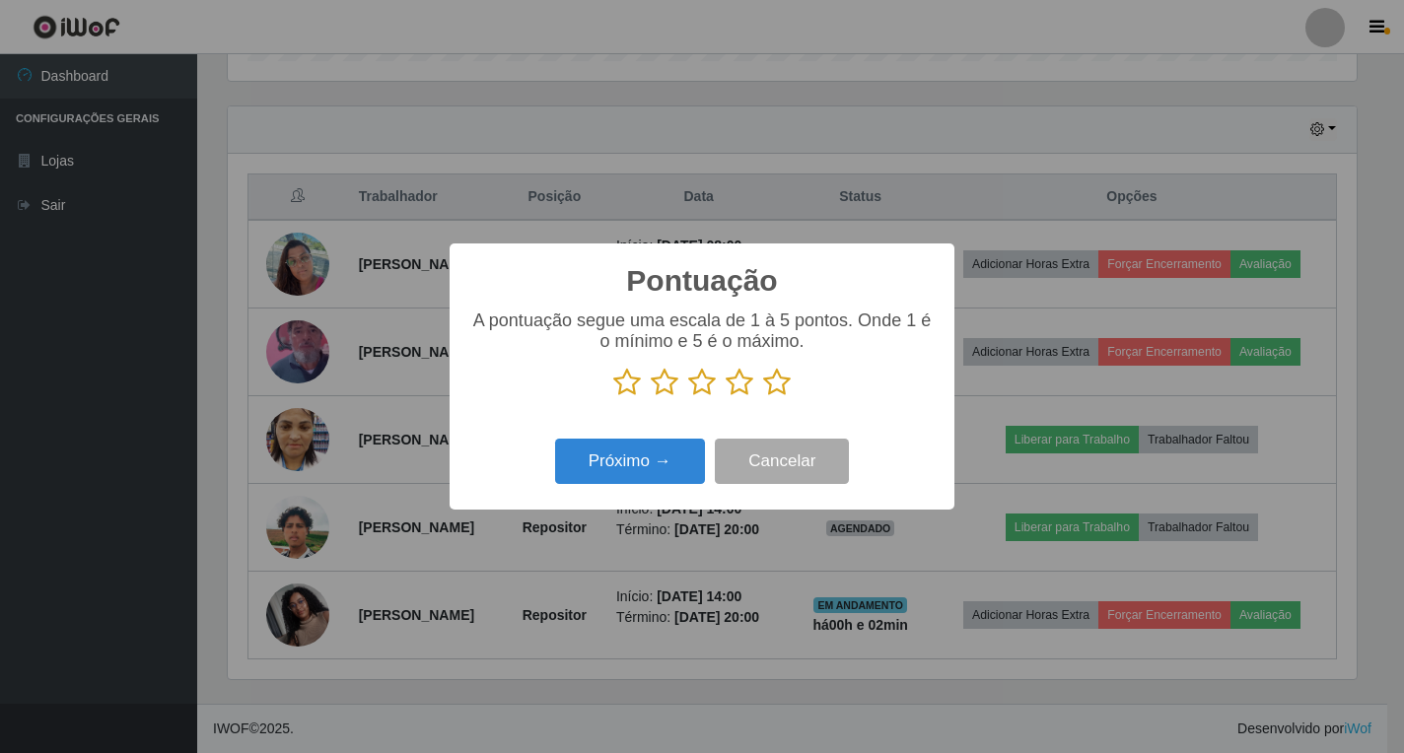
drag, startPoint x: 786, startPoint y: 378, endPoint x: 782, endPoint y: 390, distance: 13.4
click at [786, 381] on icon at bounding box center [777, 383] width 28 height 30
click at [763, 397] on input "radio" at bounding box center [763, 397] width 0 height 0
click at [670, 461] on button "Próximo →" at bounding box center [630, 462] width 150 height 46
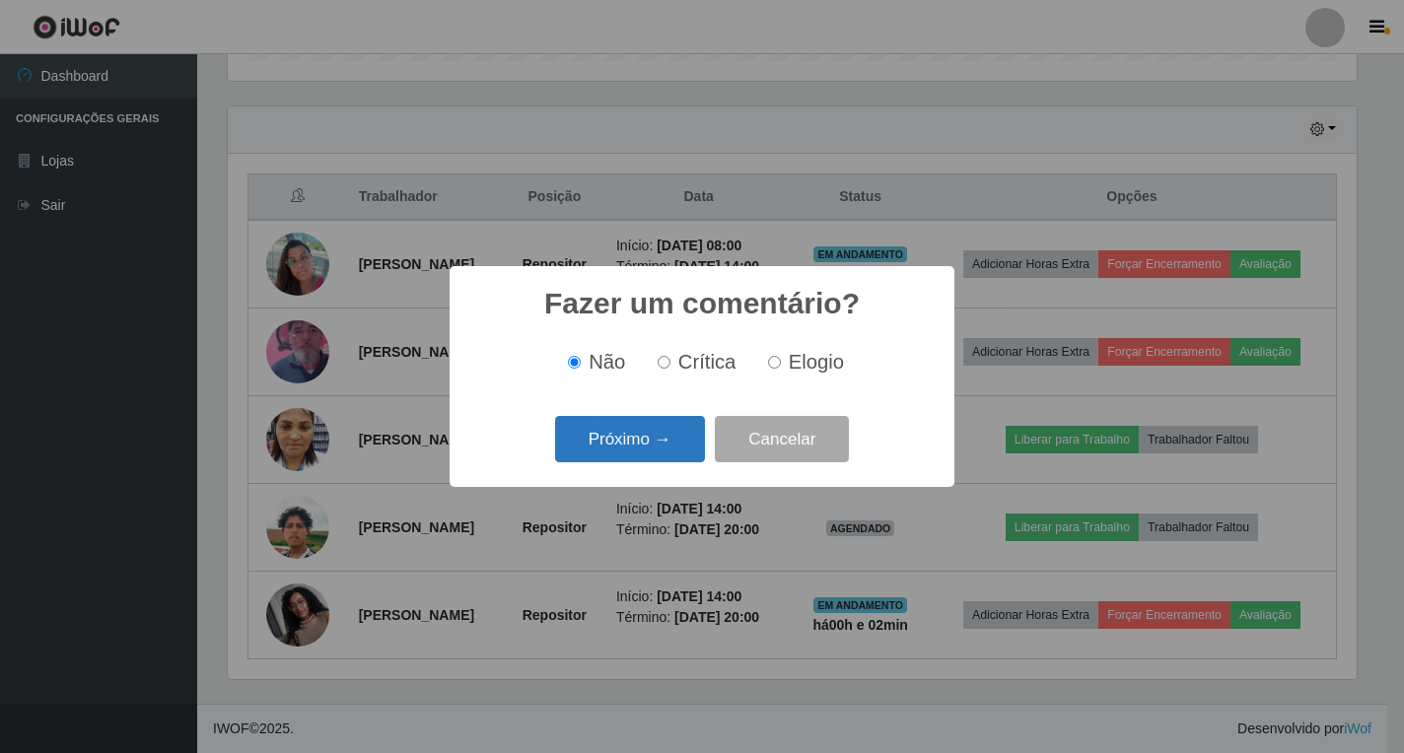
click at [645, 450] on button "Próximo →" at bounding box center [630, 439] width 150 height 46
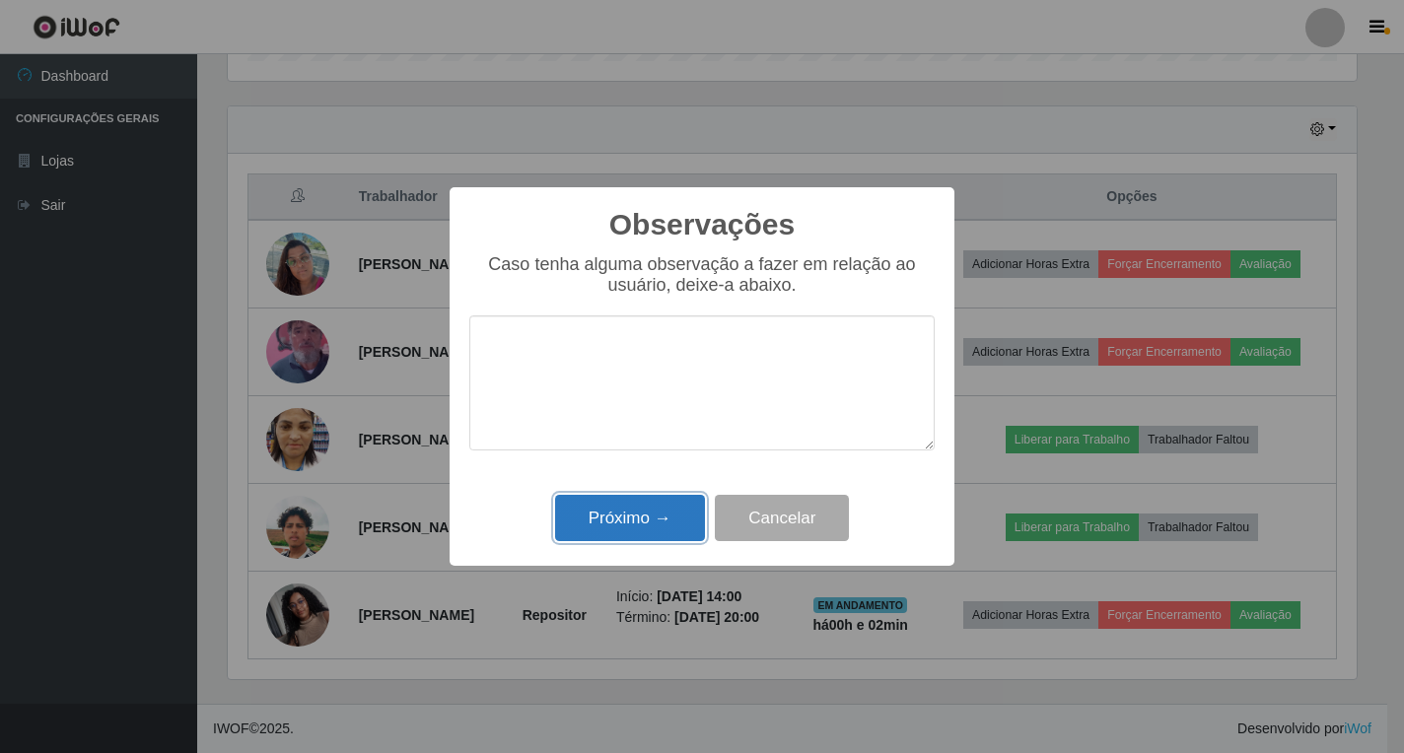
click at [609, 531] on button "Próximo →" at bounding box center [630, 518] width 150 height 46
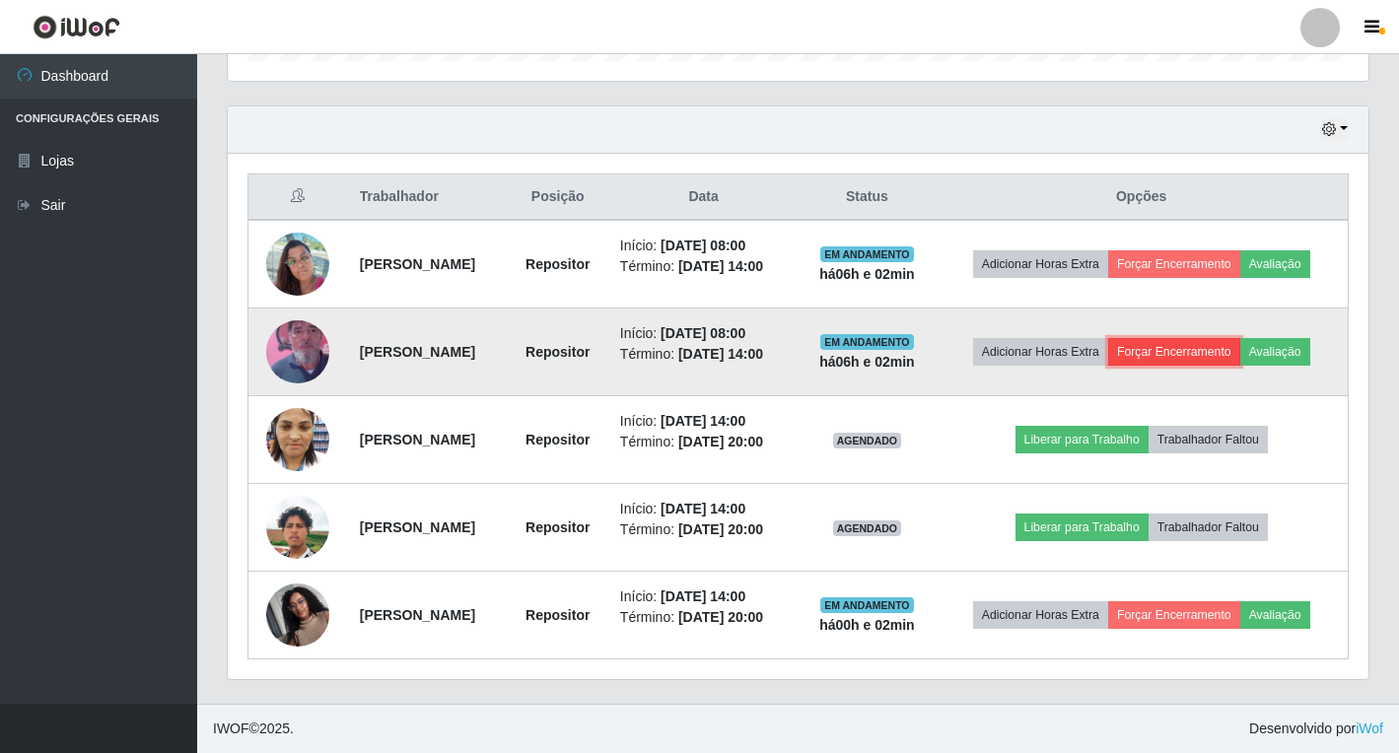
click at [1159, 364] on button "Forçar Encerramento" at bounding box center [1174, 352] width 132 height 28
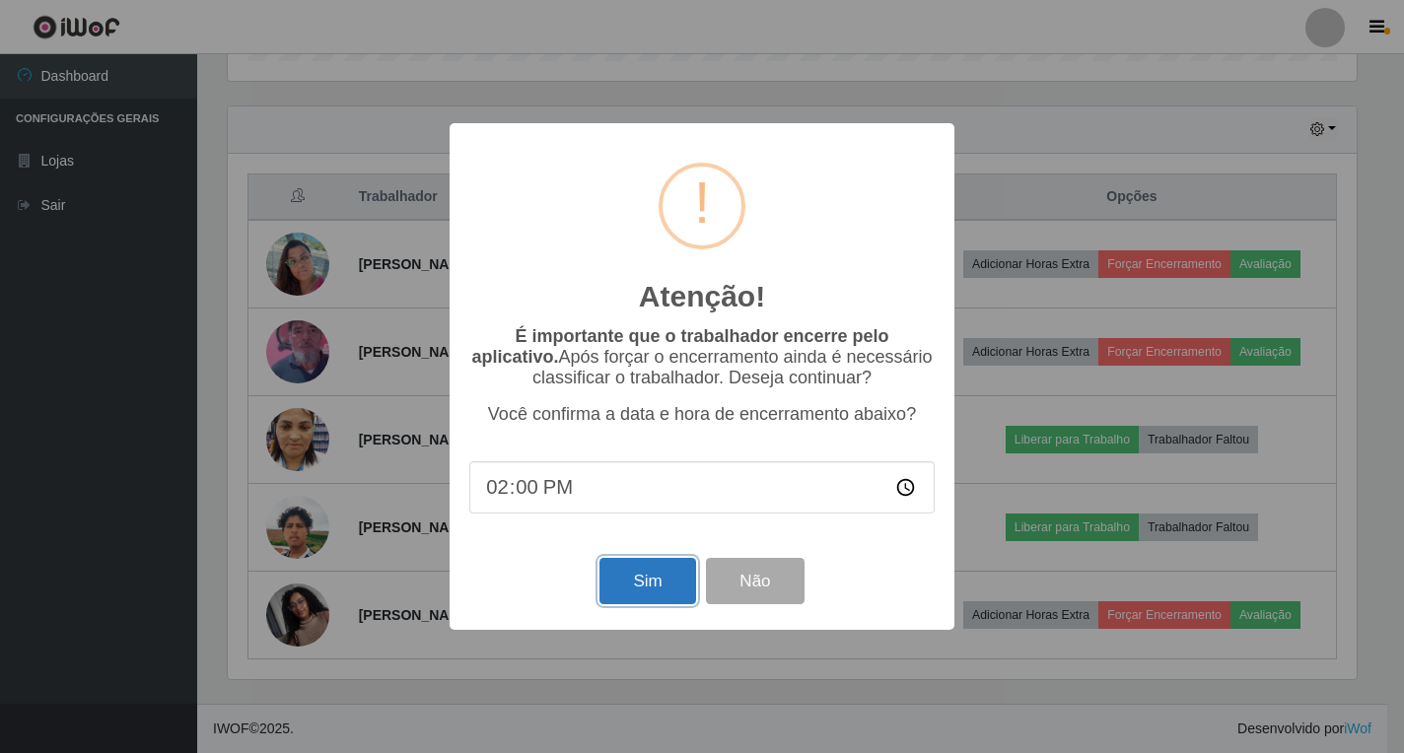
click at [654, 585] on button "Sim" at bounding box center [647, 581] width 96 height 46
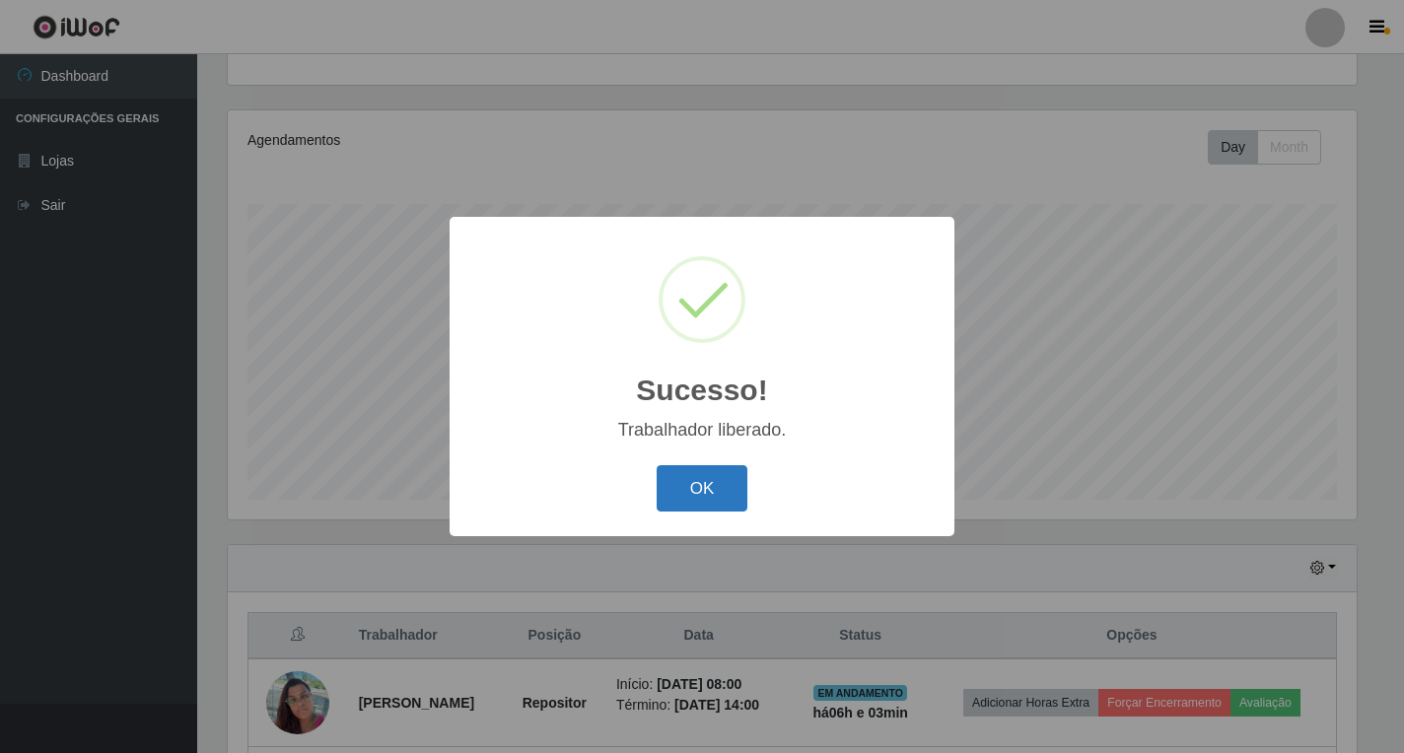
click at [694, 479] on button "OK" at bounding box center [702, 488] width 92 height 46
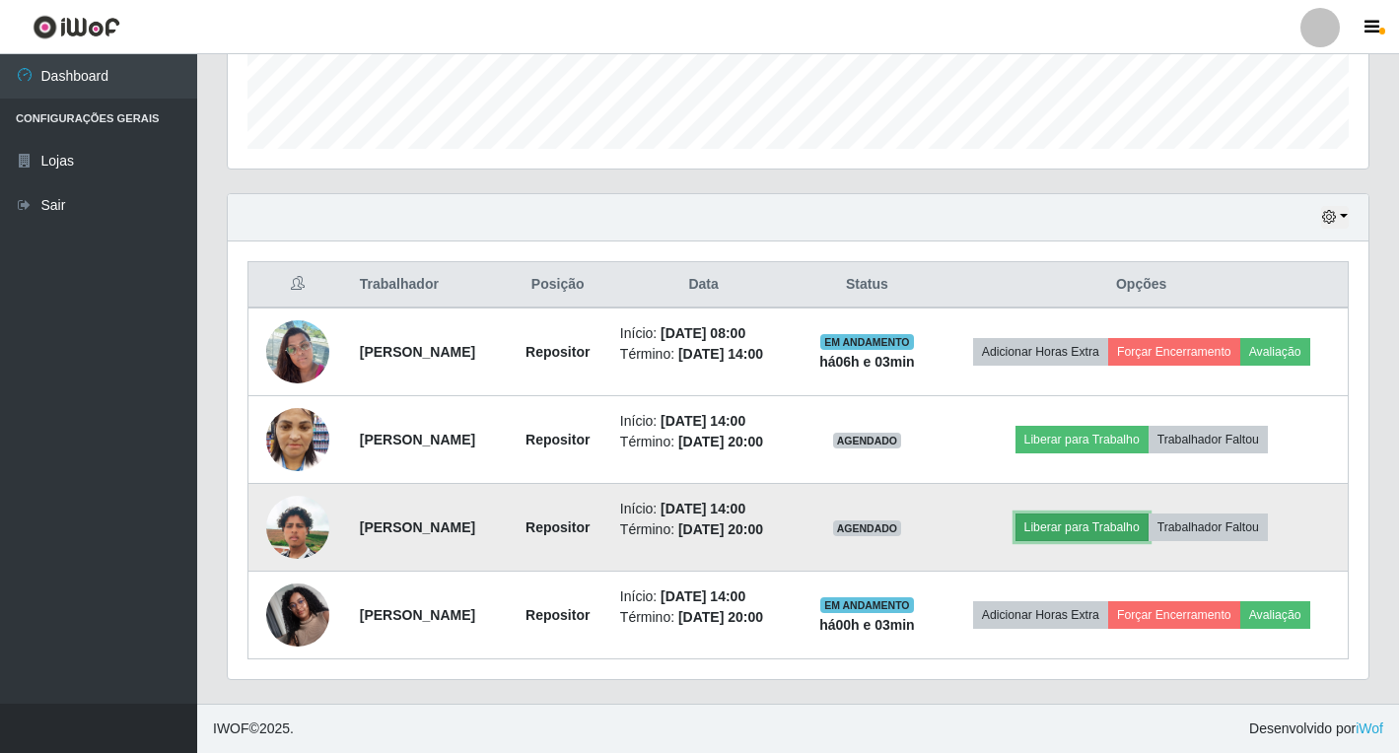
click at [1058, 526] on button "Liberar para Trabalho" at bounding box center [1081, 528] width 133 height 28
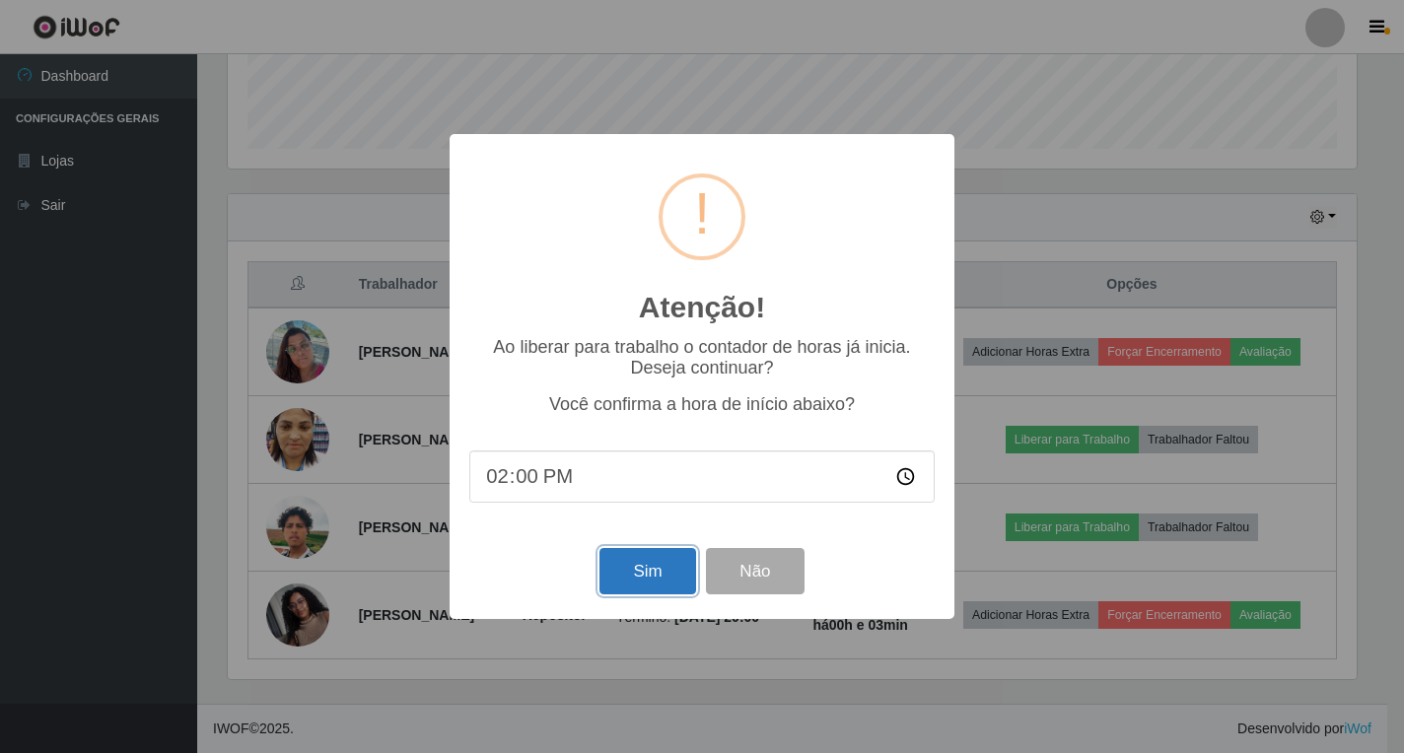
click at [637, 586] on button "Sim" at bounding box center [647, 571] width 96 height 46
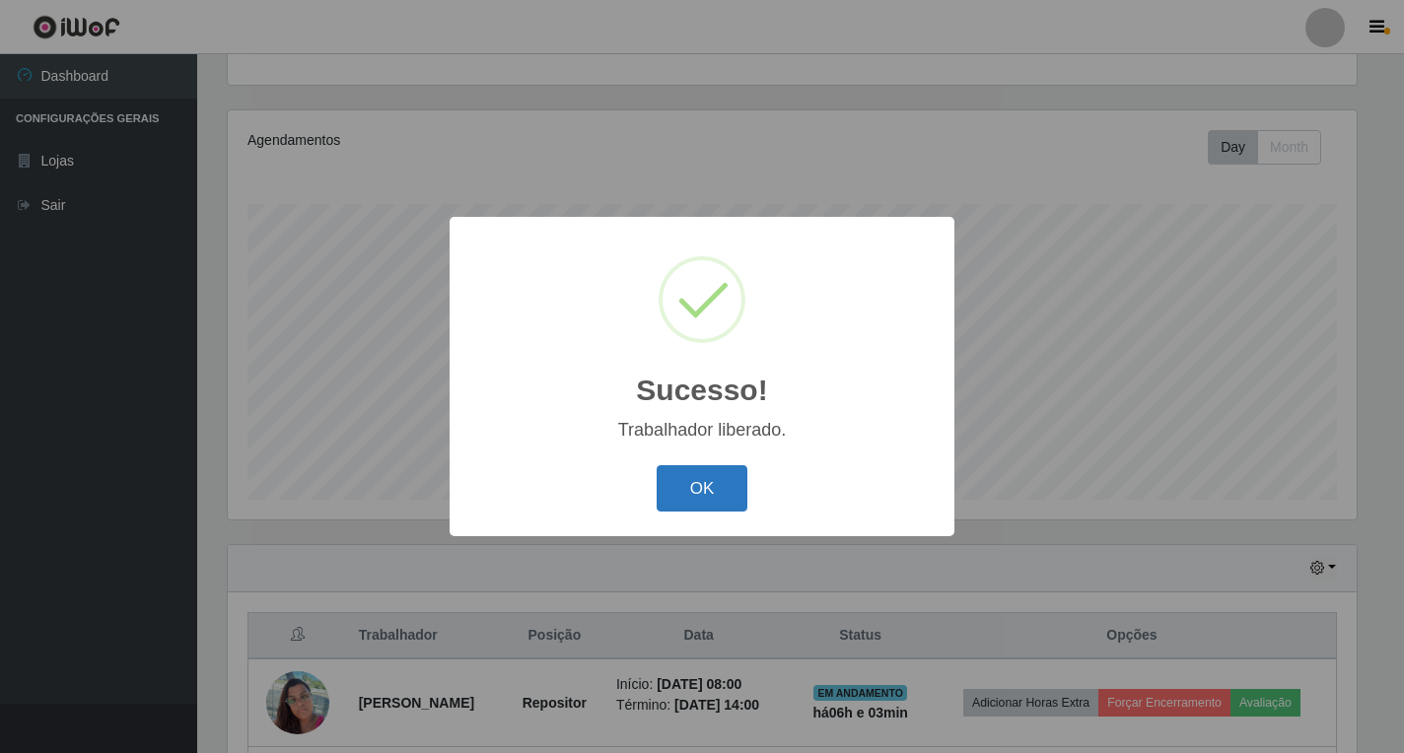
click at [735, 484] on button "OK" at bounding box center [702, 488] width 92 height 46
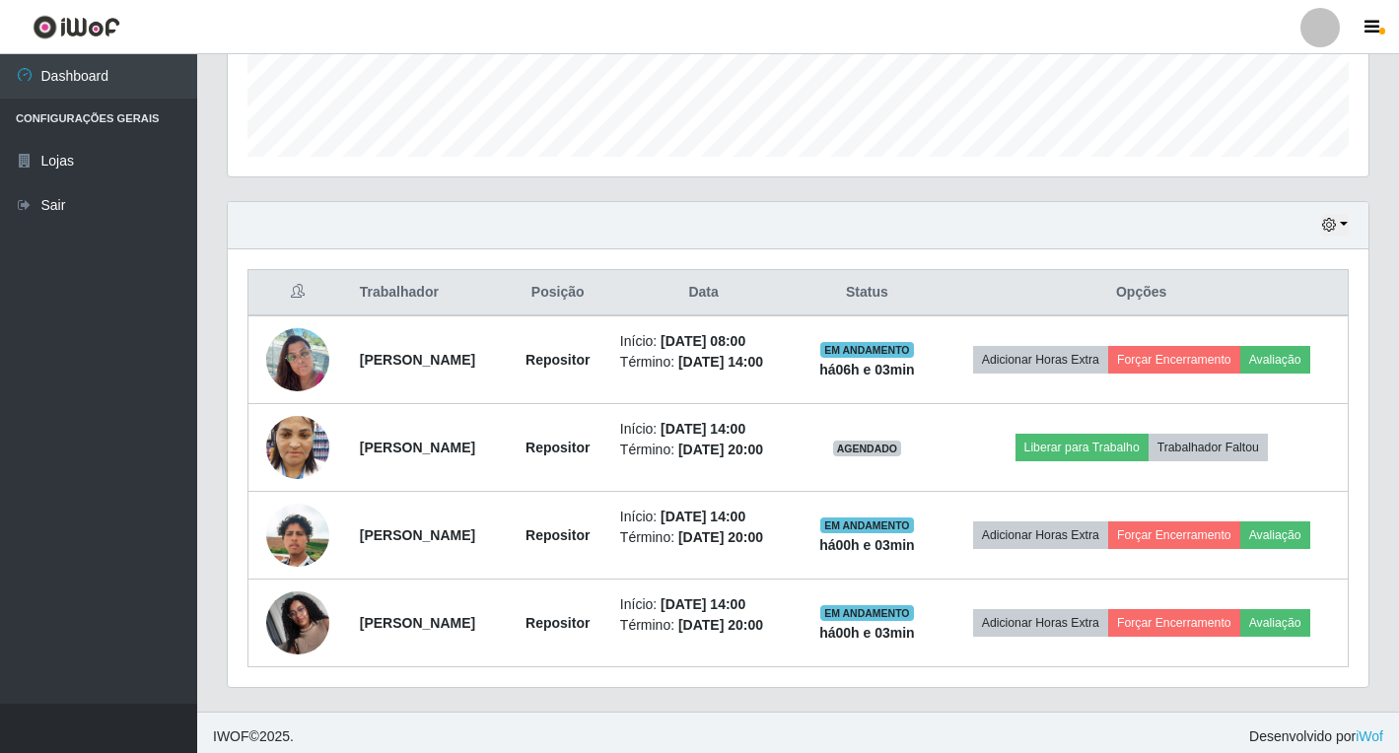
scroll to position [556, 0]
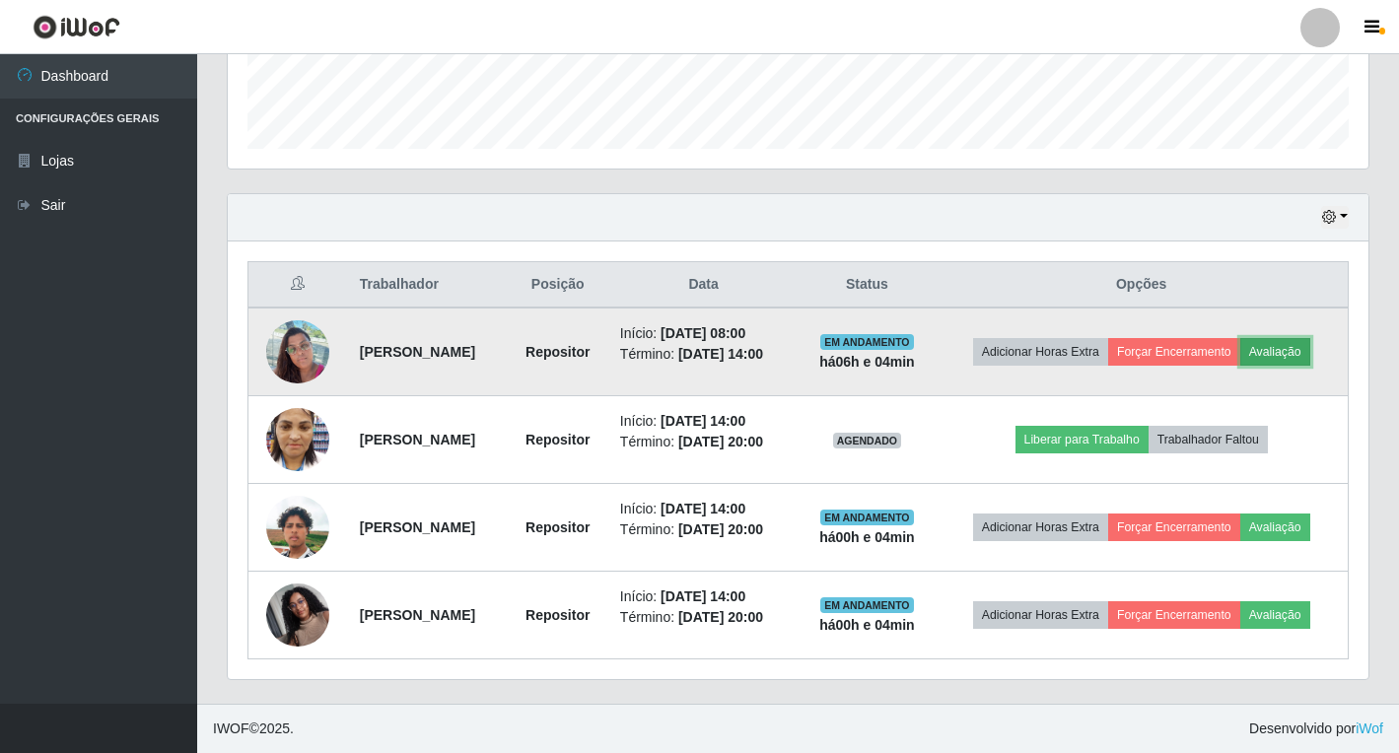
click at [1278, 361] on button "Avaliação" at bounding box center [1275, 352] width 70 height 28
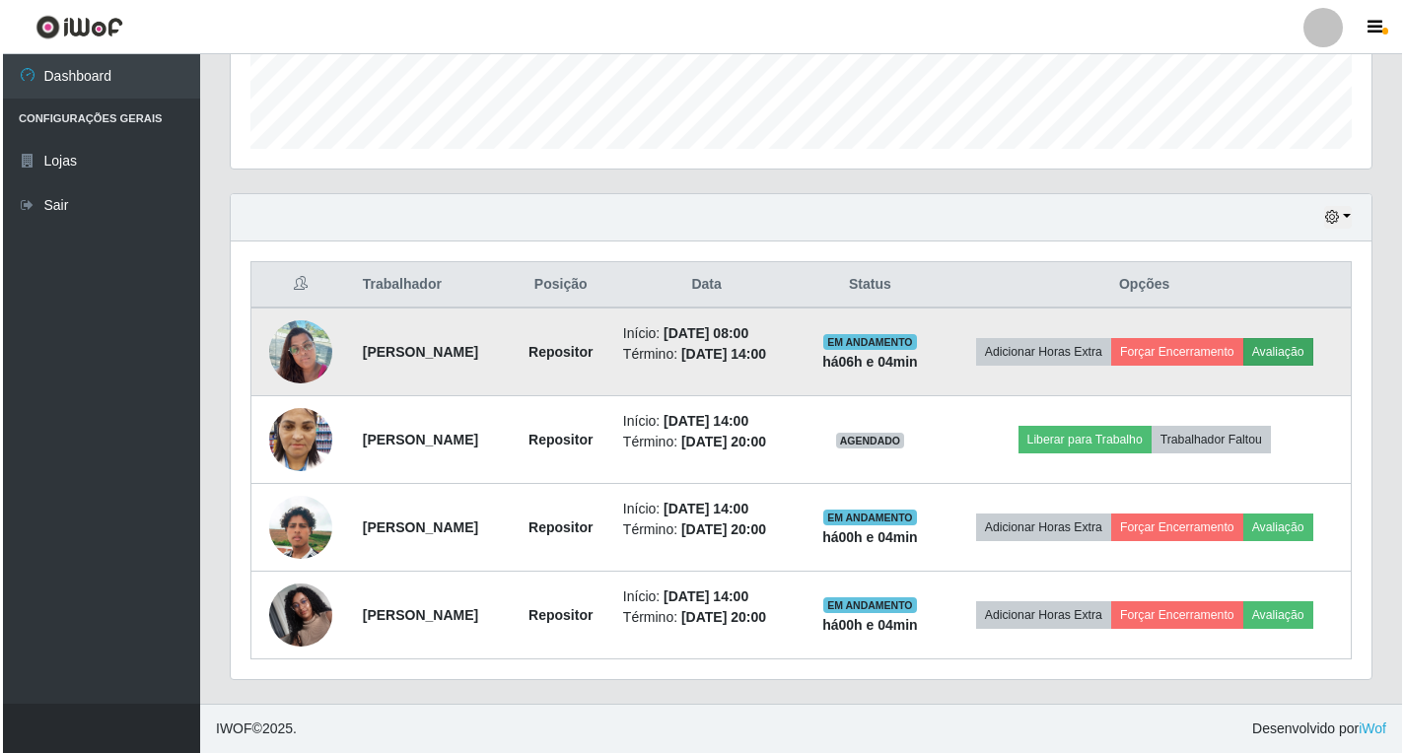
scroll to position [409, 1129]
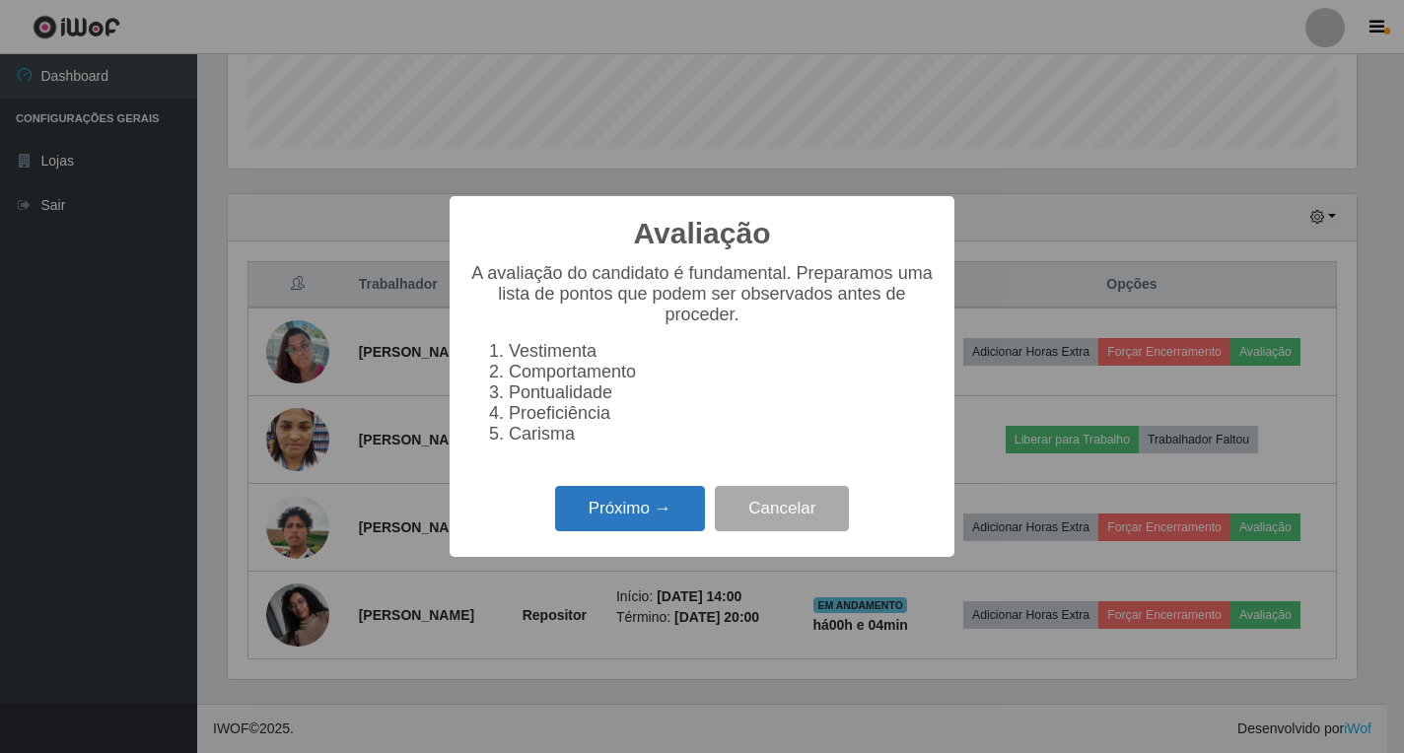
click at [678, 528] on button "Próximo →" at bounding box center [630, 509] width 150 height 46
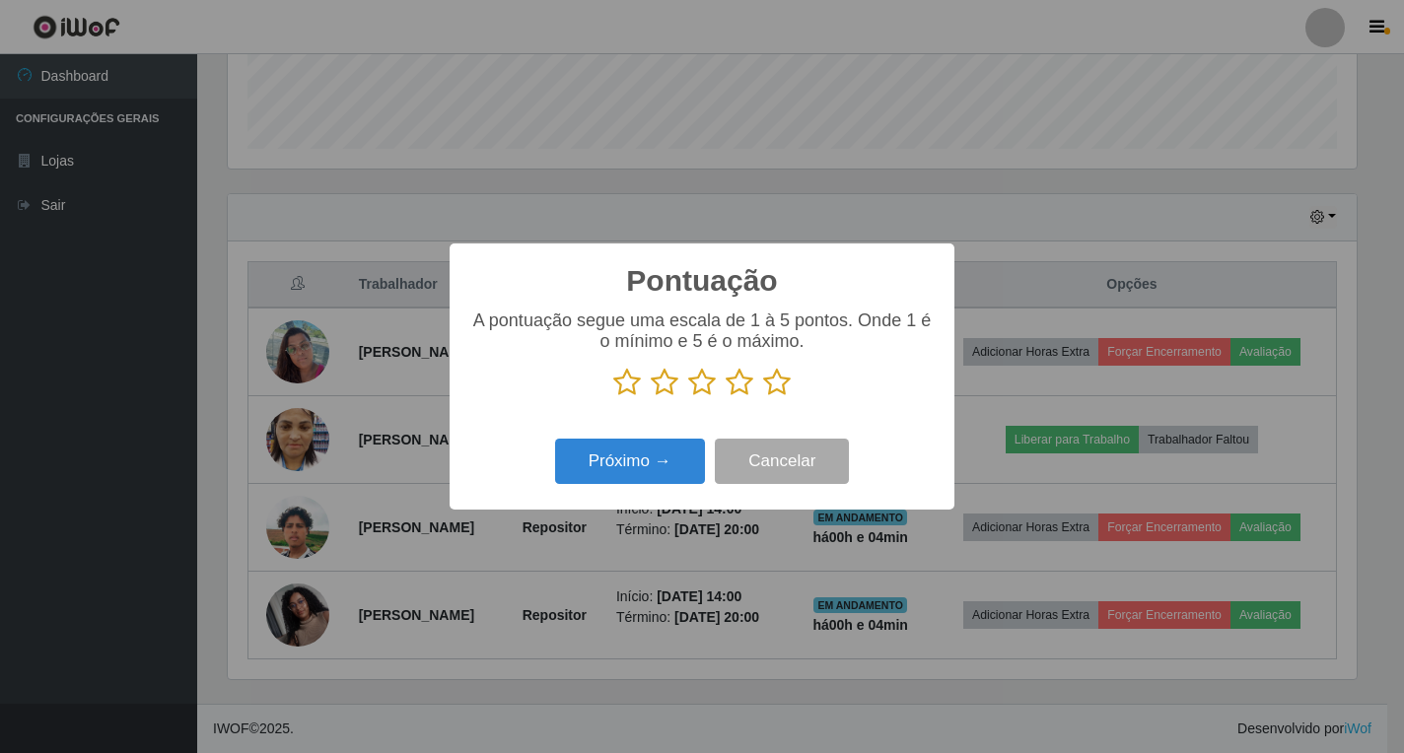
click at [779, 382] on icon at bounding box center [777, 383] width 28 height 30
click at [763, 397] on input "radio" at bounding box center [763, 397] width 0 height 0
click at [685, 459] on button "Próximo →" at bounding box center [630, 462] width 150 height 46
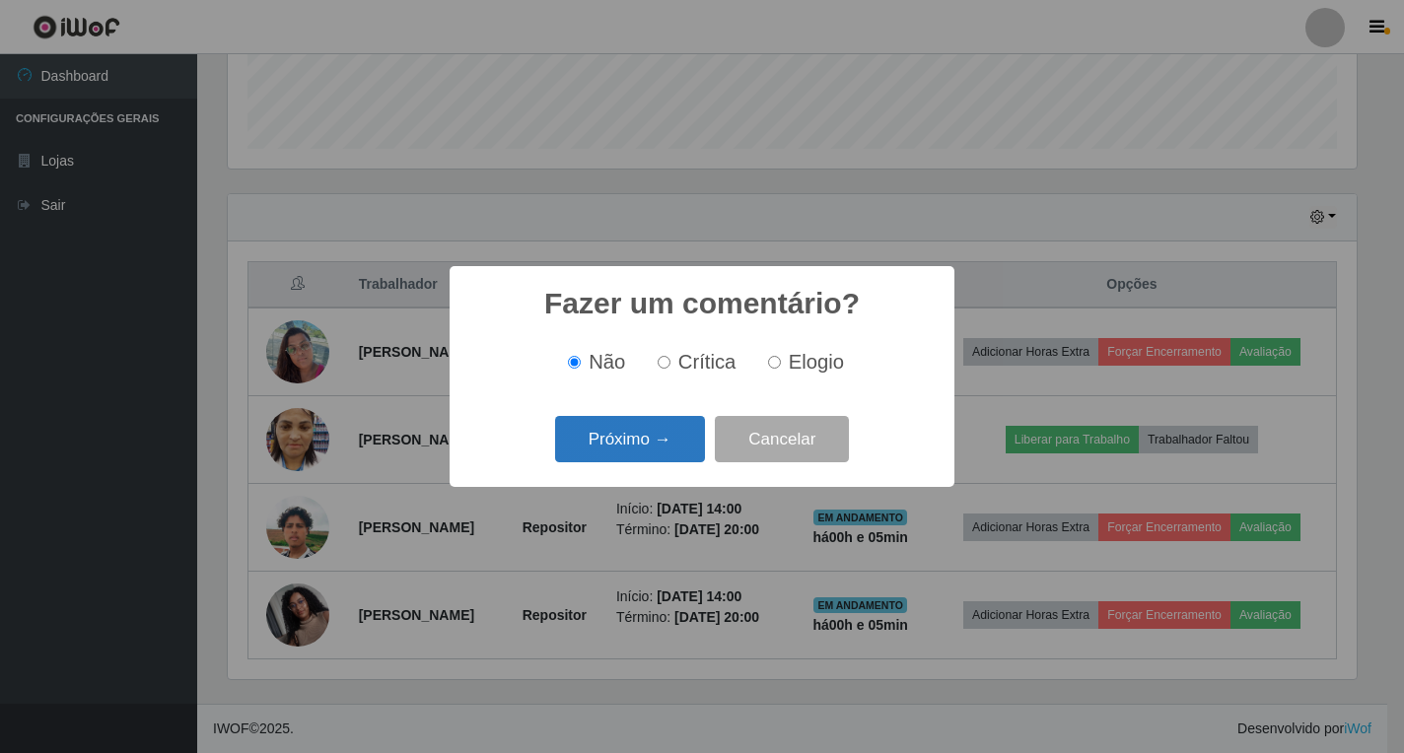
click at [680, 461] on button "Próximo →" at bounding box center [630, 439] width 150 height 46
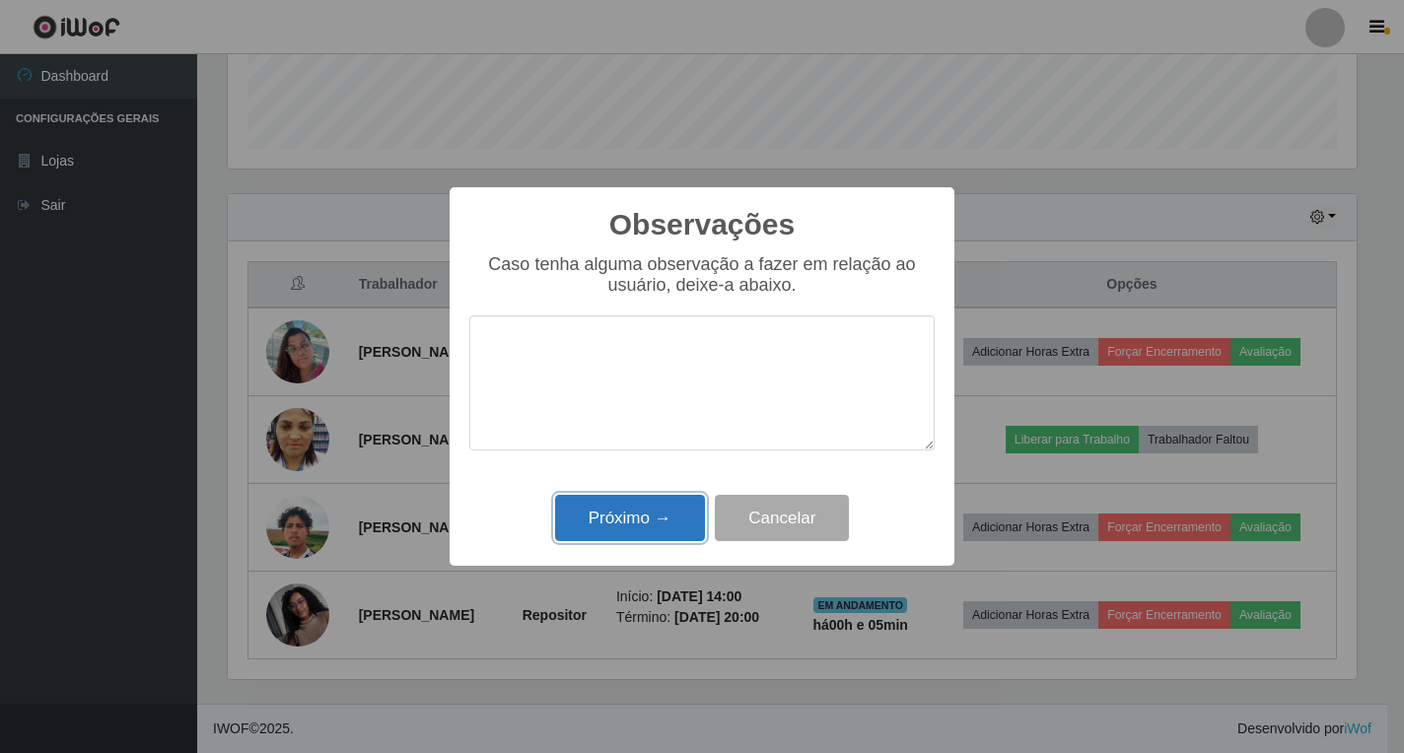
click at [659, 510] on button "Próximo →" at bounding box center [630, 518] width 150 height 46
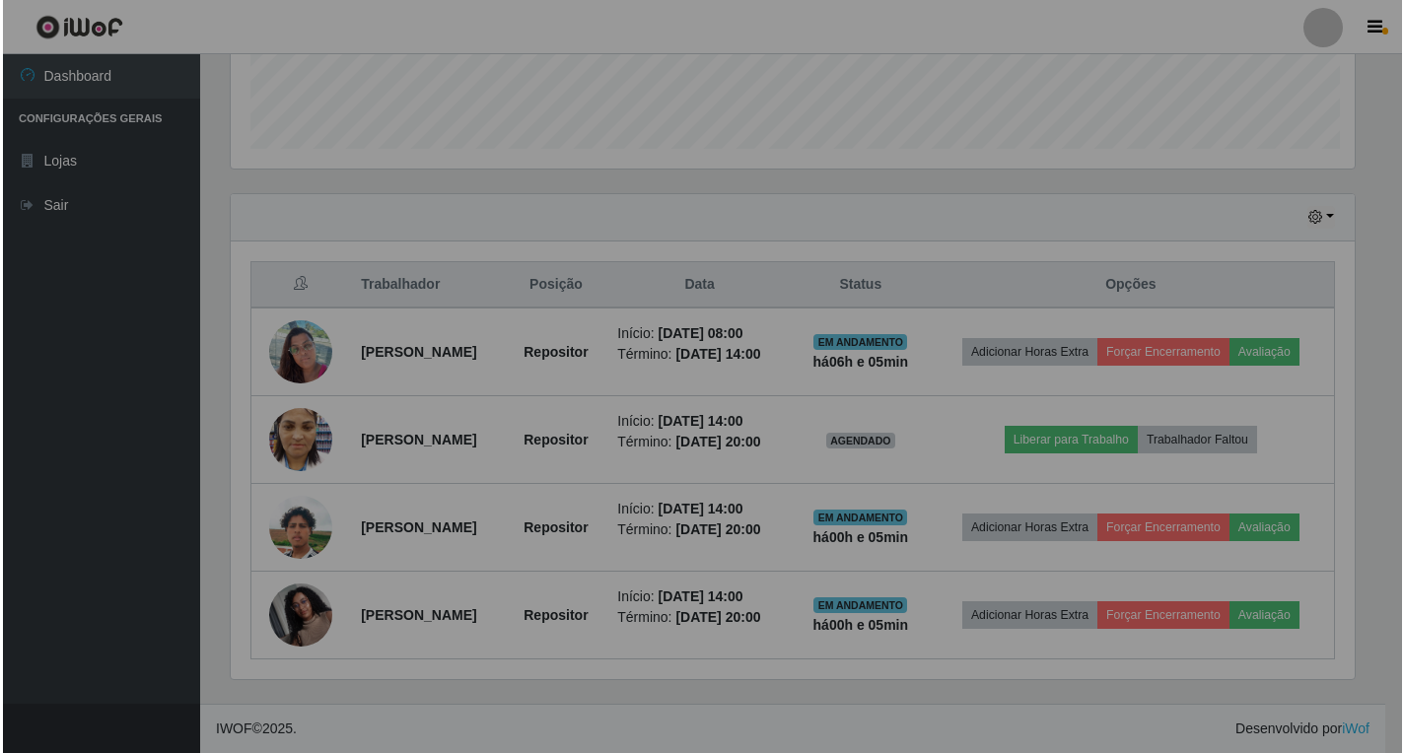
scroll to position [409, 1140]
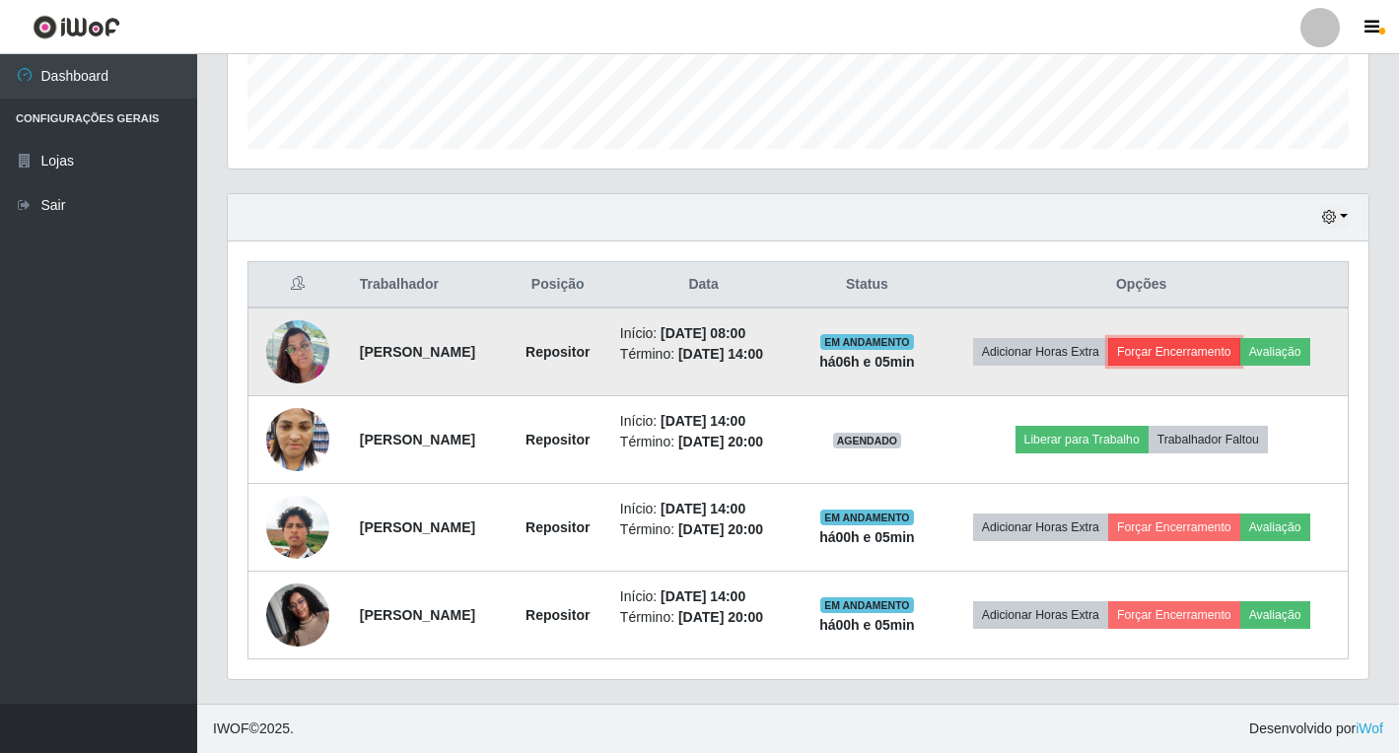
click at [1225, 349] on button "Forçar Encerramento" at bounding box center [1174, 352] width 132 height 28
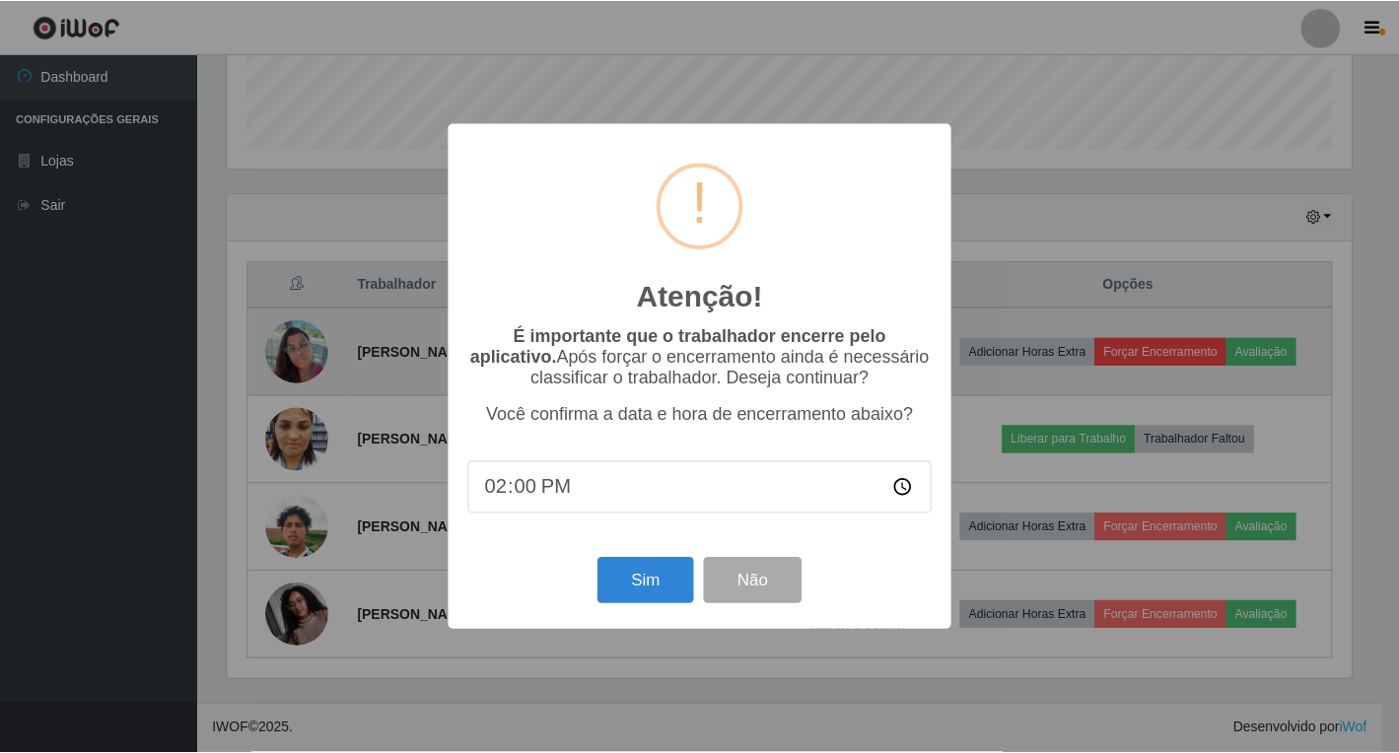
scroll to position [409, 1129]
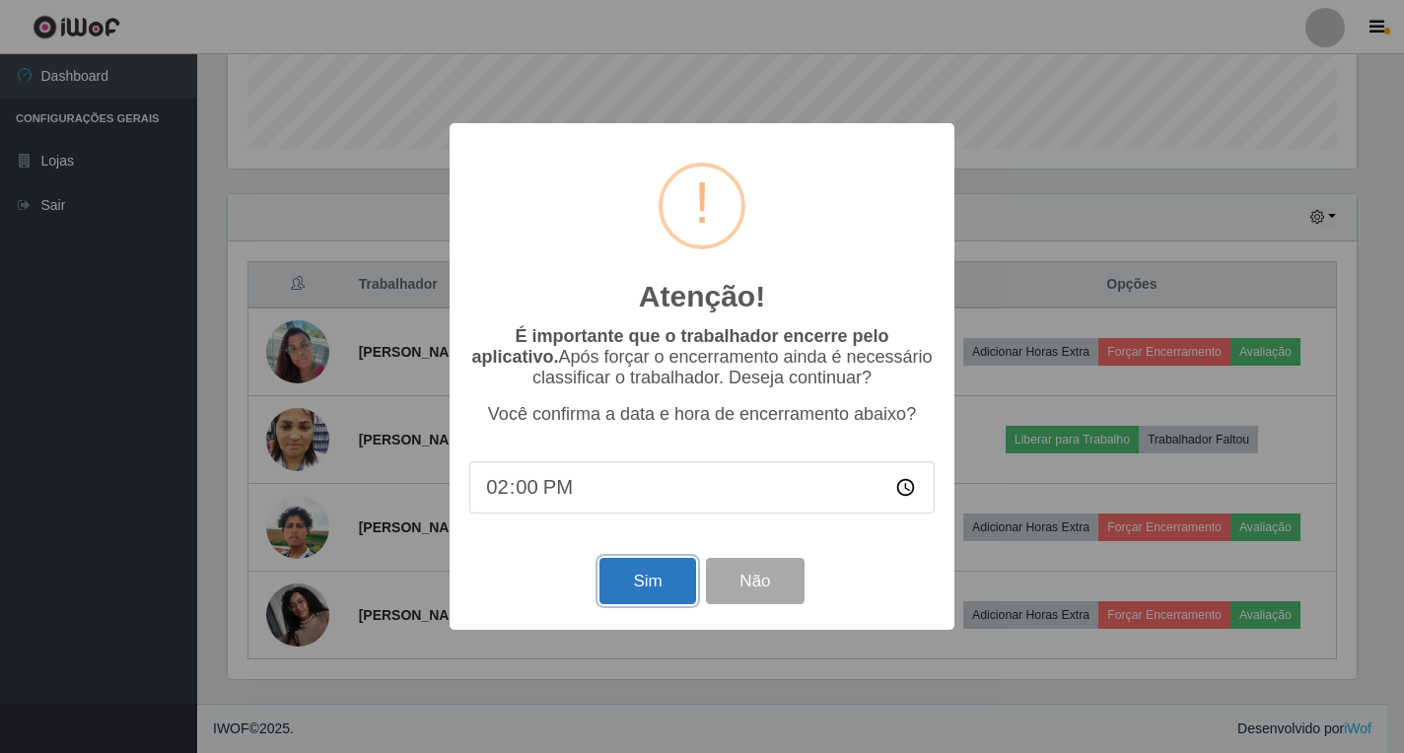
click at [630, 588] on button "Sim" at bounding box center [647, 581] width 96 height 46
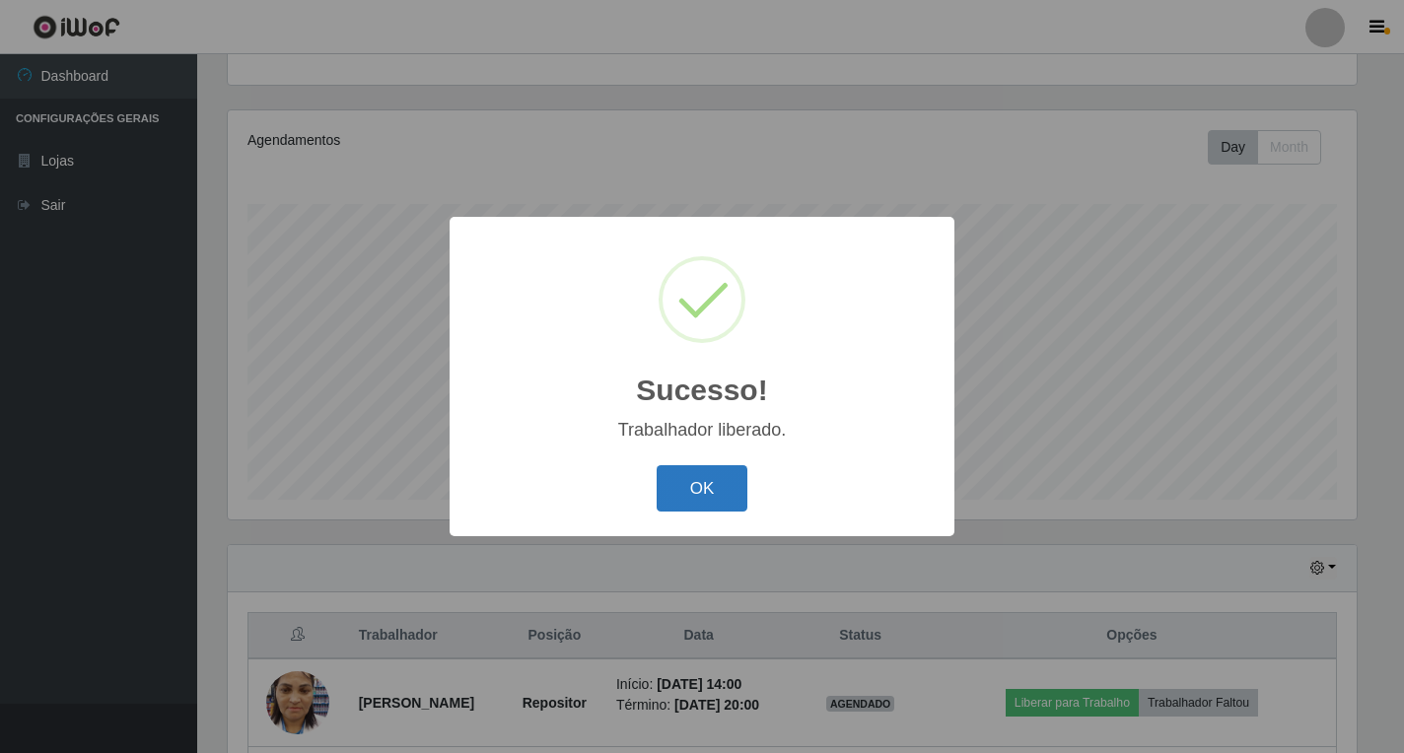
click at [733, 480] on button "OK" at bounding box center [702, 488] width 92 height 46
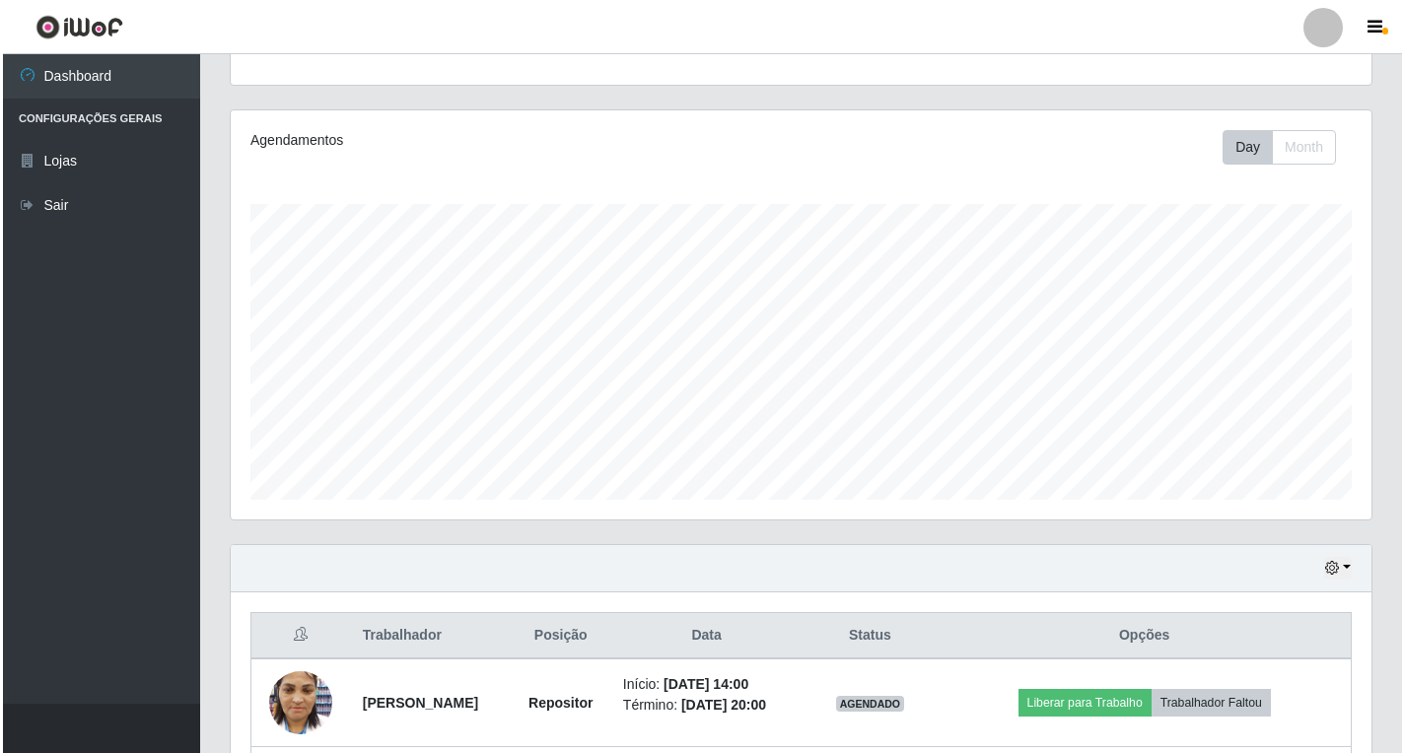
scroll to position [468, 0]
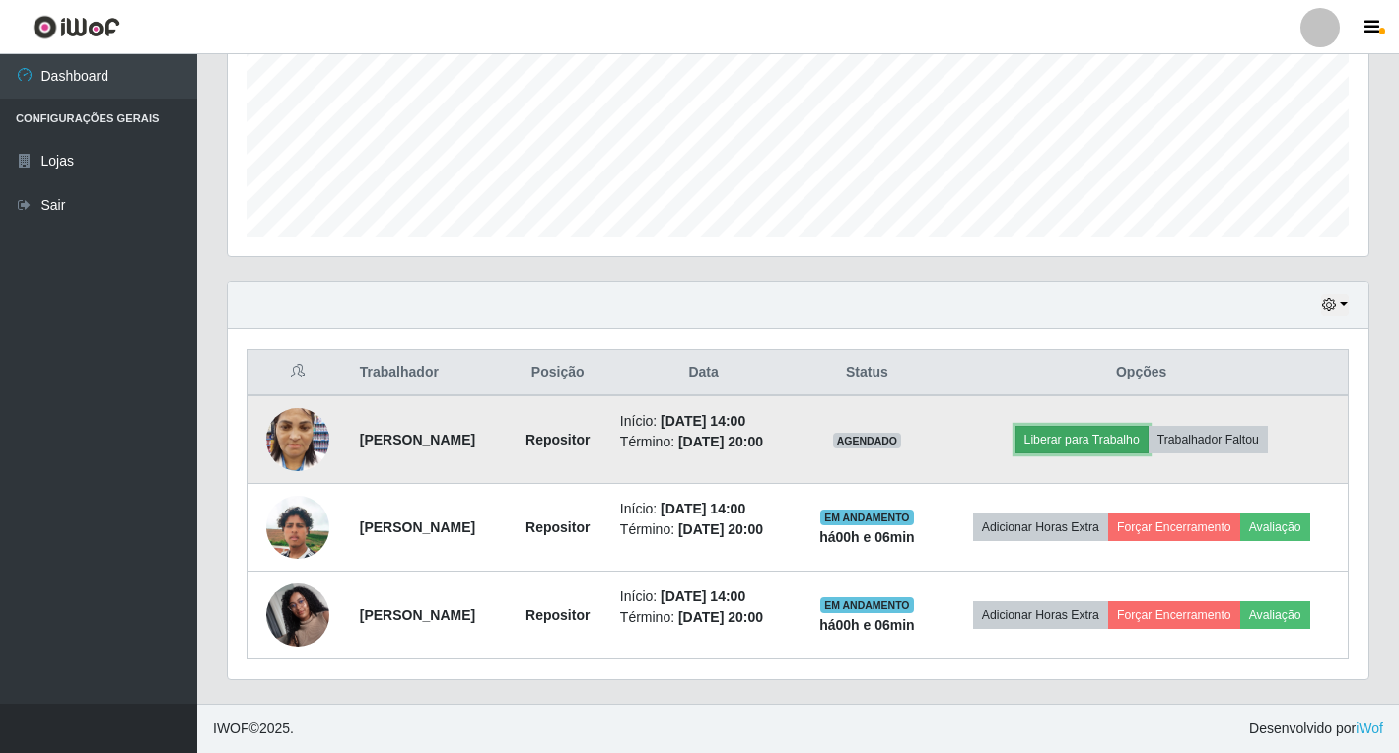
click at [1122, 448] on button "Liberar para Trabalho" at bounding box center [1081, 440] width 133 height 28
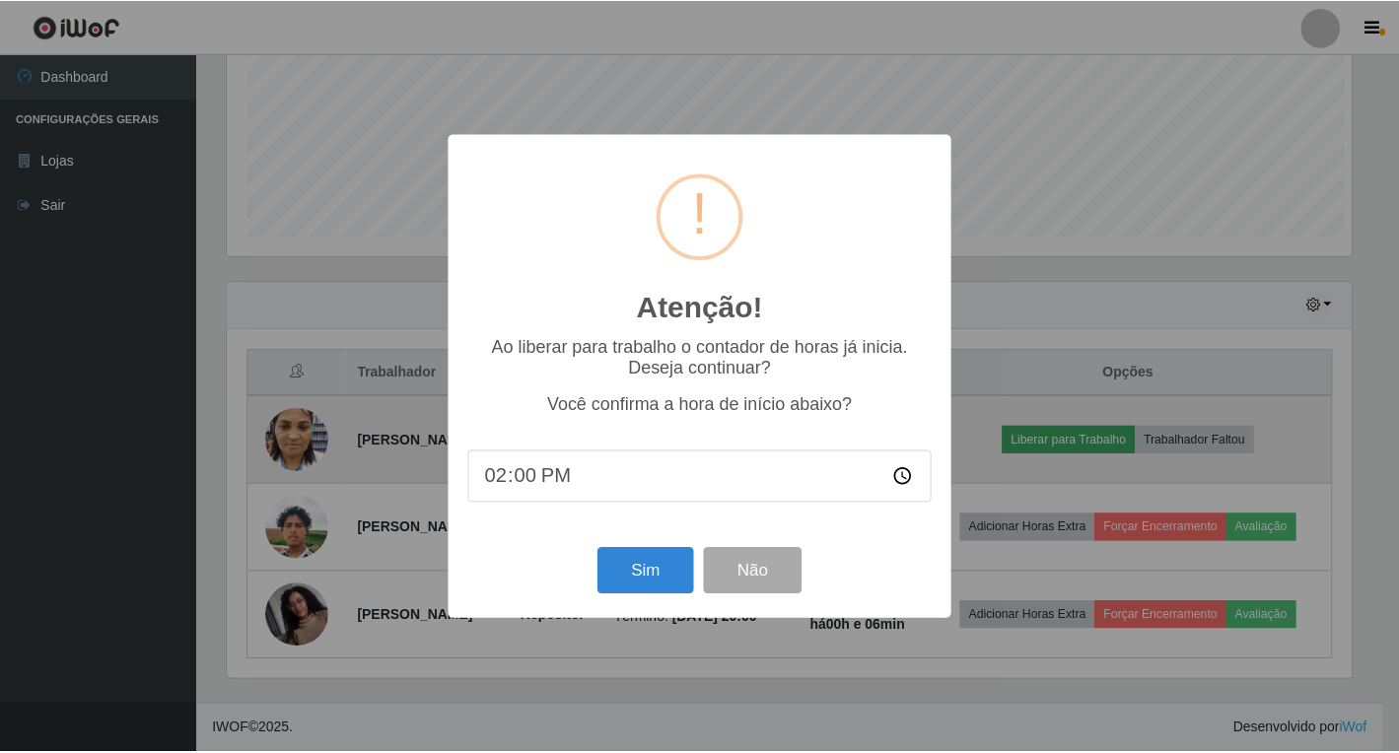
scroll to position [409, 1129]
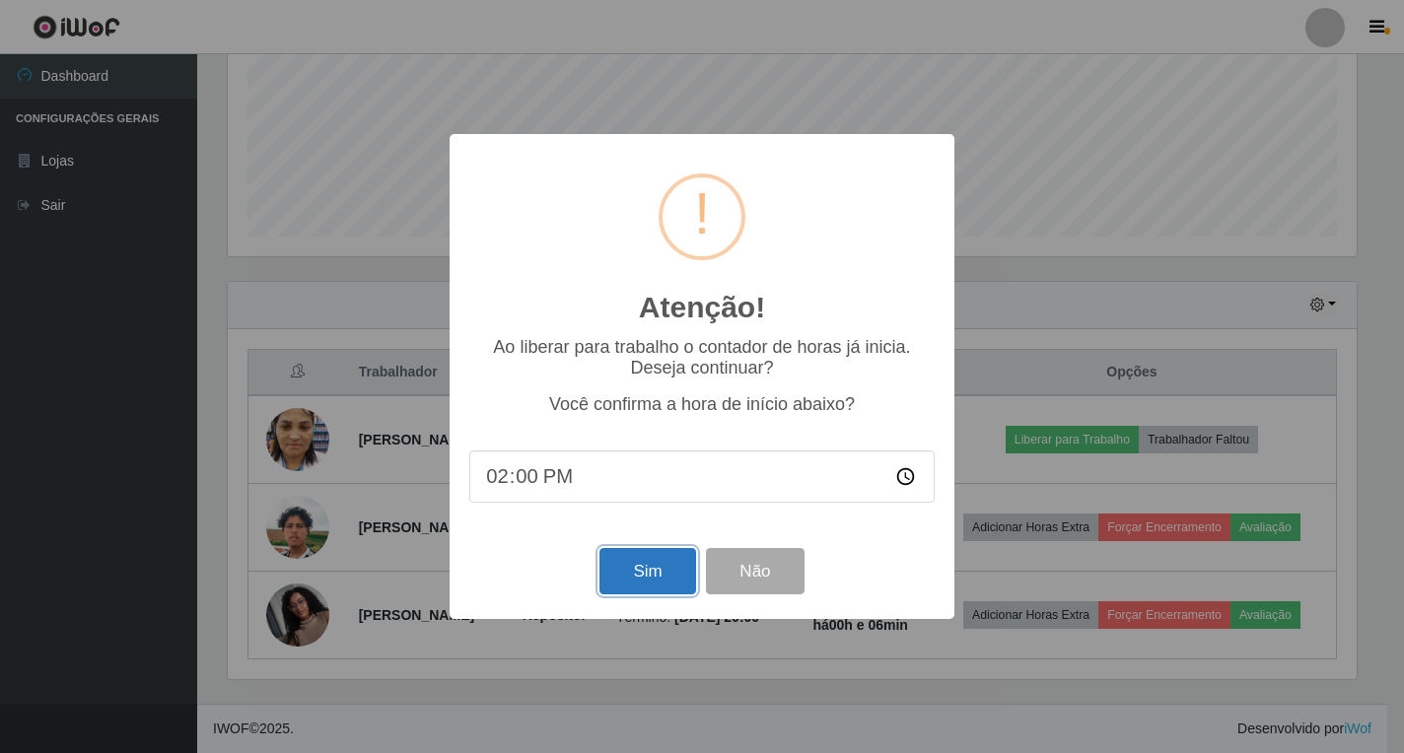
click at [649, 582] on button "Sim" at bounding box center [647, 571] width 96 height 46
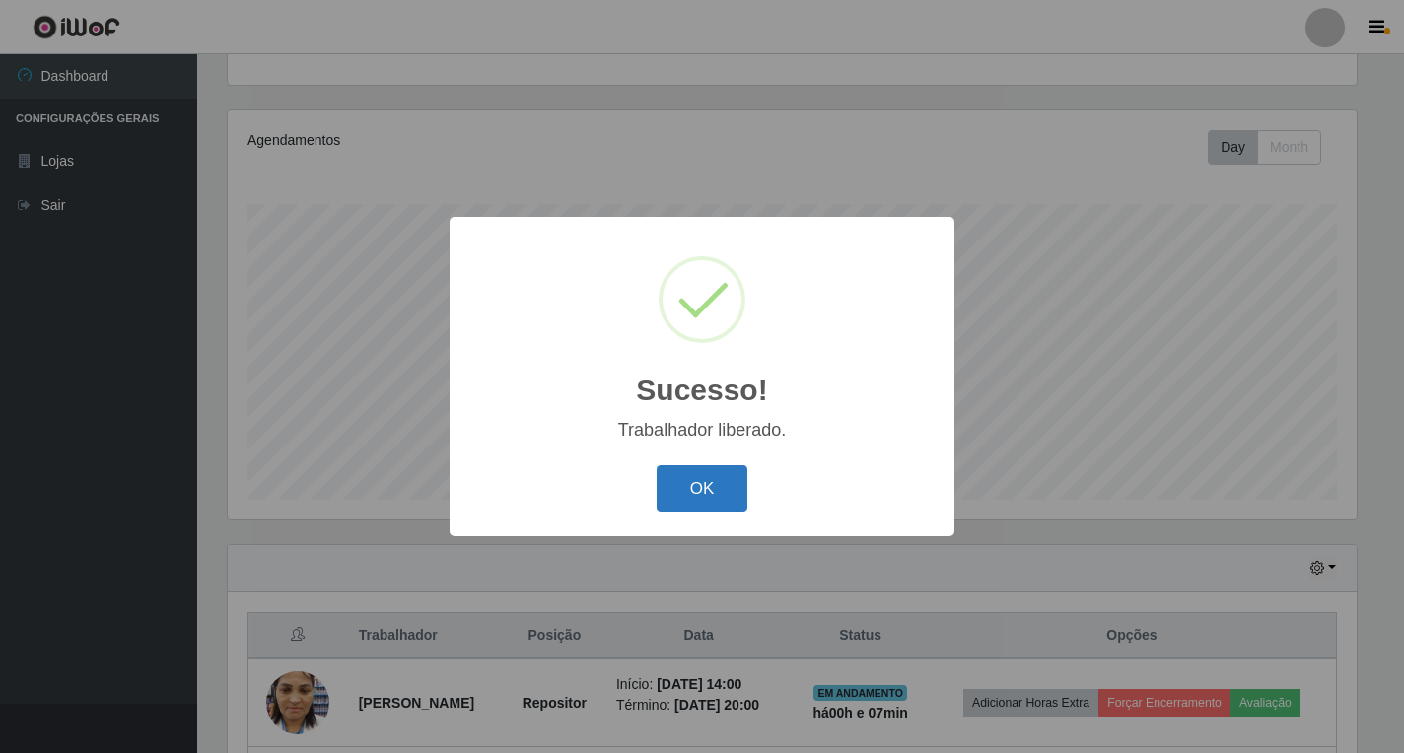
click at [679, 498] on button "OK" at bounding box center [702, 488] width 92 height 46
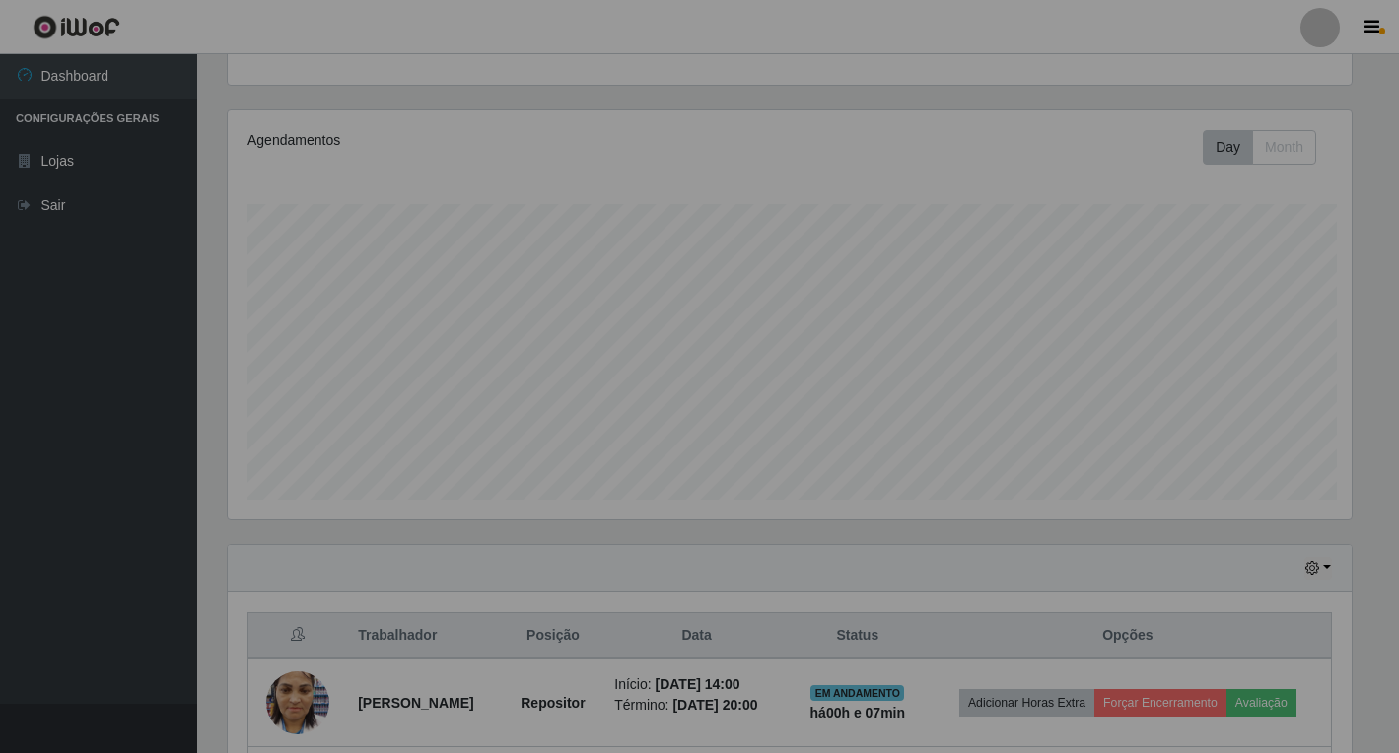
scroll to position [409, 1140]
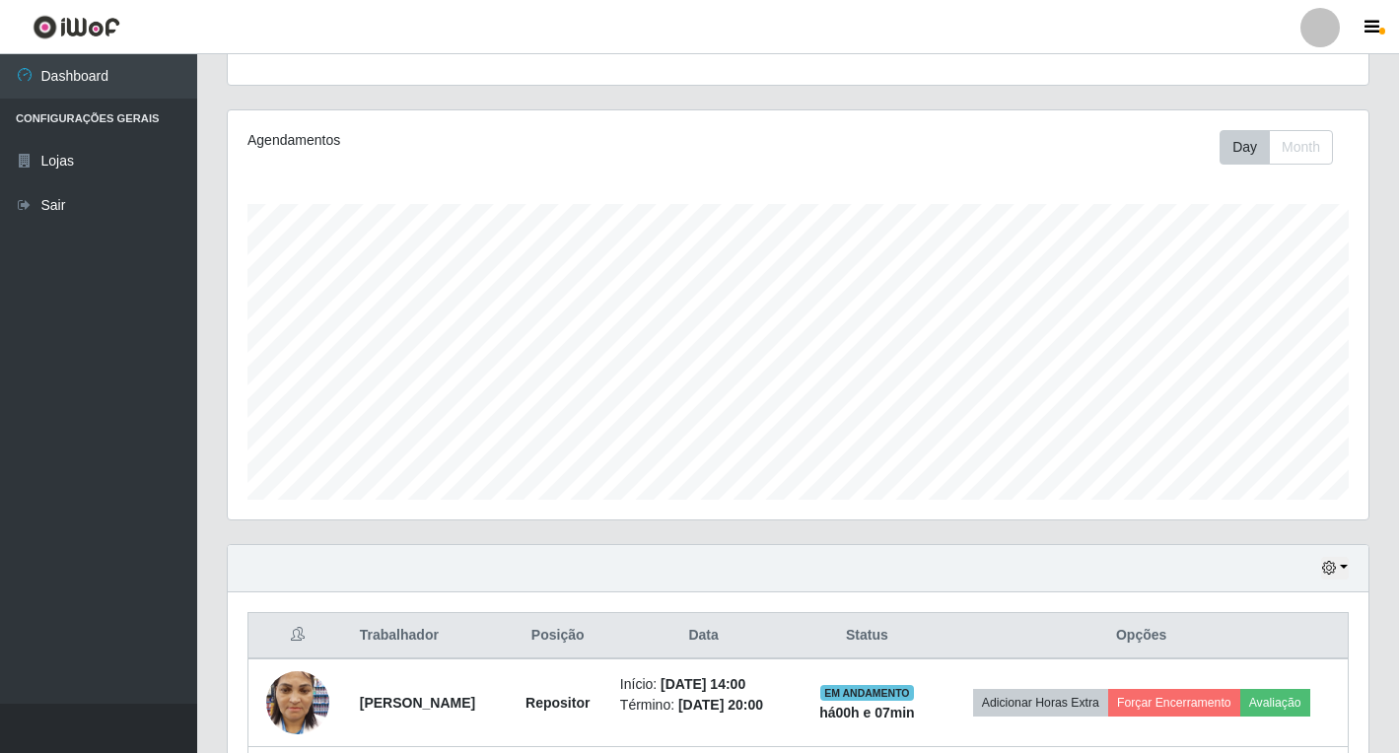
drag, startPoint x: 136, startPoint y: 452, endPoint x: 123, endPoint y: 405, distance: 49.0
click at [136, 452] on ul "Dashboard Configurações Gerais Lojas Sair" at bounding box center [98, 379] width 197 height 650
